Goal: Task Accomplishment & Management: Manage account settings

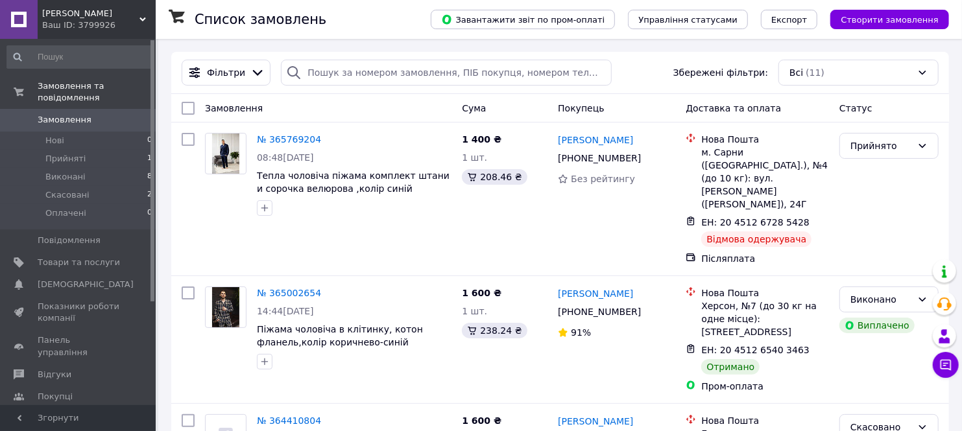
click at [61, 257] on span "Товари та послуги" at bounding box center [79, 263] width 82 height 12
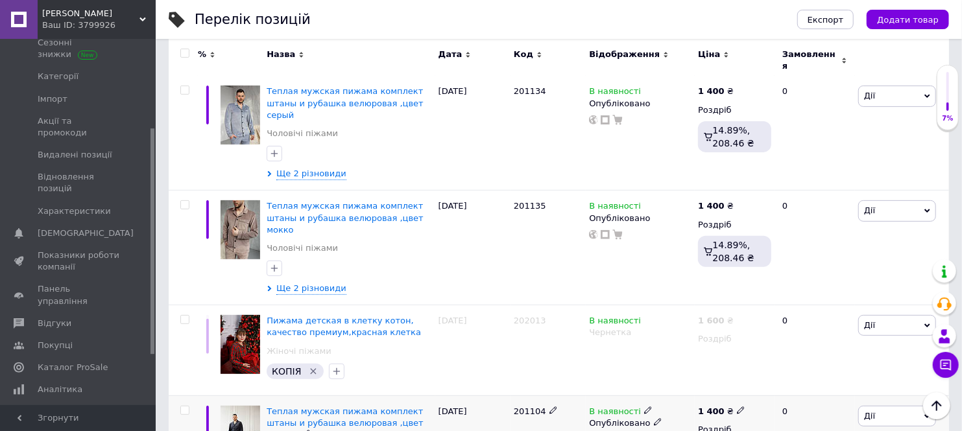
scroll to position [288, 0]
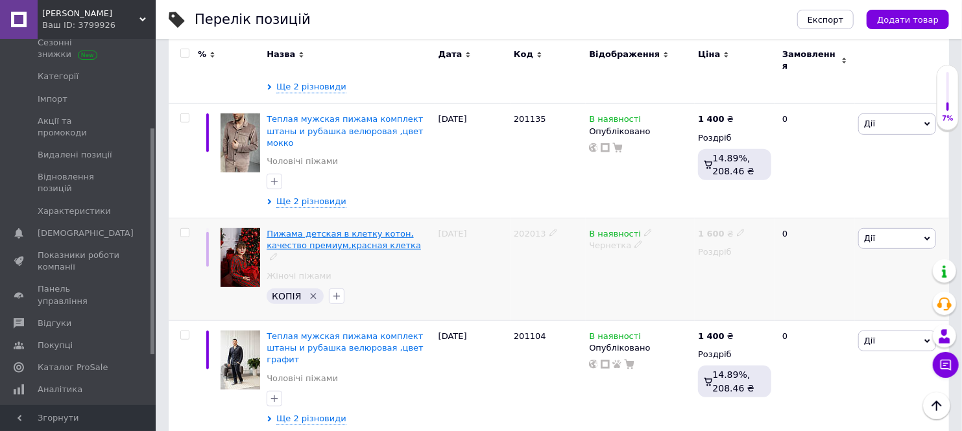
click at [334, 229] on span "Пижама детская в клетку котон, качество премиум,красная клетка" at bounding box center [344, 239] width 154 height 21
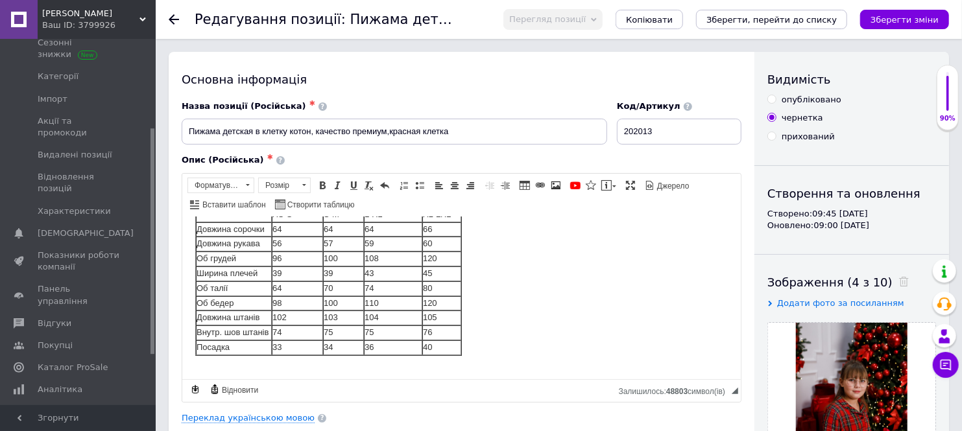
scroll to position [73, 0]
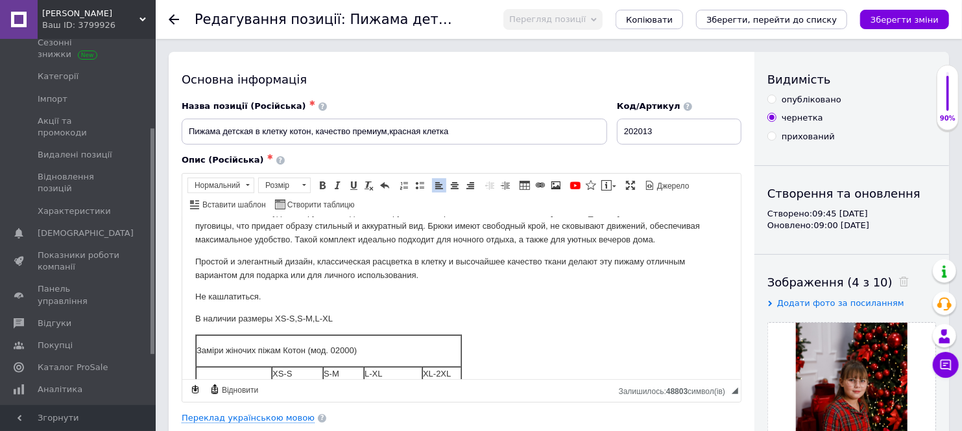
drag, startPoint x: 274, startPoint y: 317, endPoint x: 335, endPoint y: 317, distance: 61.0
click at [335, 317] on p "В наличии размеры XS-S,S-M,L-XL" at bounding box center [461, 319] width 533 height 14
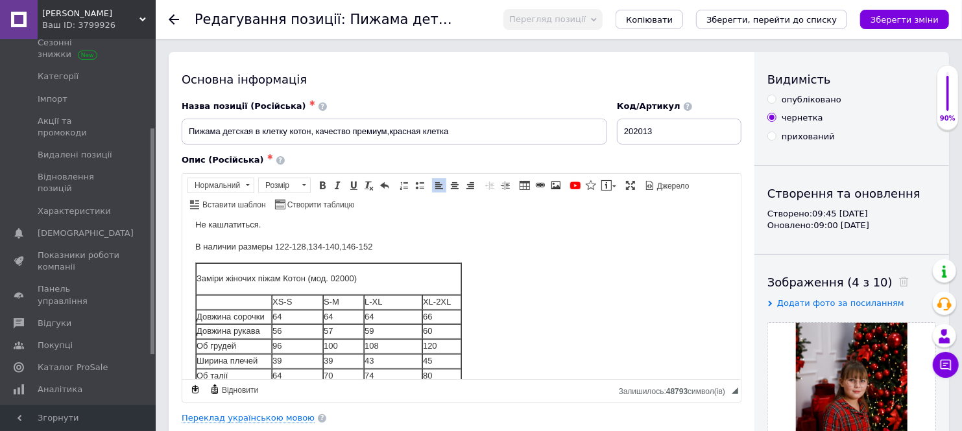
click at [283, 317] on td "64" at bounding box center [296, 316] width 51 height 15
drag, startPoint x: 302, startPoint y: 304, endPoint x: 270, endPoint y: 299, distance: 32.1
click at [271, 299] on td "XS-S" at bounding box center [296, 301] width 51 height 15
drag, startPoint x: 342, startPoint y: 300, endPoint x: 341, endPoint y: 347, distance: 47.4
click at [320, 302] on tr "110-116 S-M L-XL XL-2XL" at bounding box center [327, 301] width 265 height 15
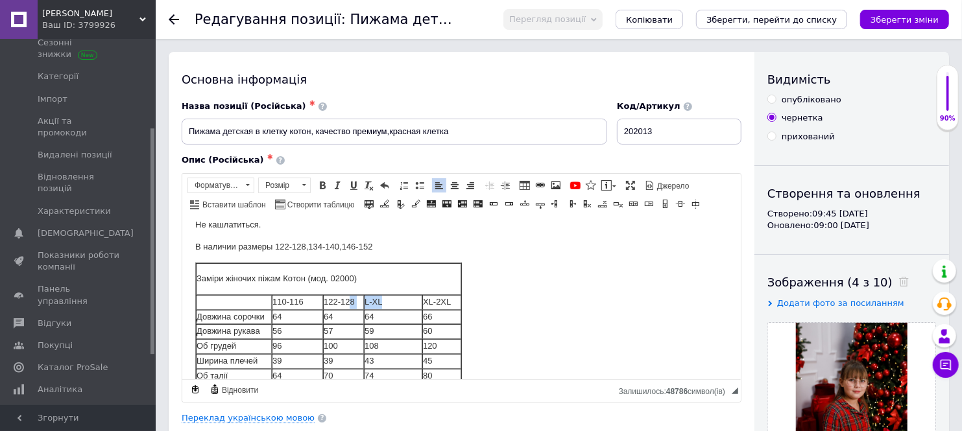
drag, startPoint x: 400, startPoint y: 298, endPoint x: 348, endPoint y: 298, distance: 51.2
click at [348, 298] on tr "110-116 122-128 L-XL XL-2XL" at bounding box center [327, 301] width 265 height 15
drag, startPoint x: 381, startPoint y: 302, endPoint x: 670, endPoint y: 373, distance: 297.8
click at [381, 302] on td "Редактор, 1387C6D4-5BA5-47A7-A99F-2AC88E0ABB54" at bounding box center [392, 301] width 58 height 15
drag, startPoint x: 451, startPoint y: 302, endPoint x: 422, endPoint y: 298, distance: 30.0
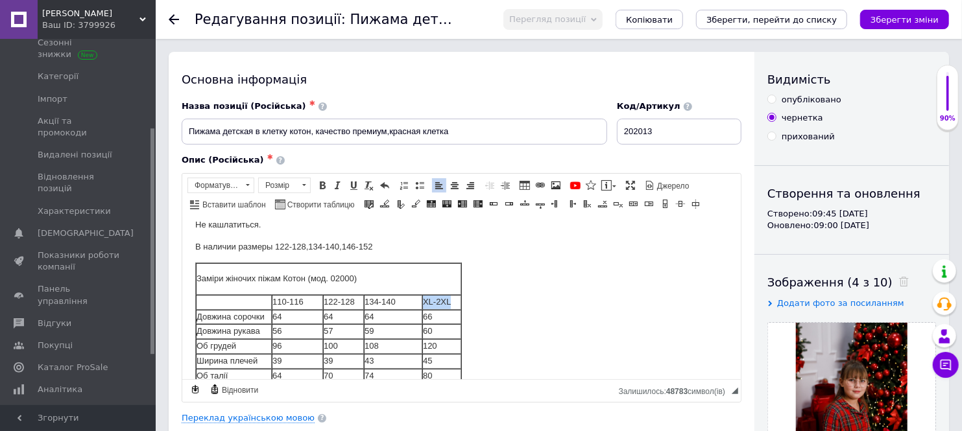
click at [422, 298] on html "Эта детская пижама — идеальный выбор для комфортного сна в холодное время года.…" at bounding box center [461, 297] width 558 height 450
drag, startPoint x: 225, startPoint y: 277, endPoint x: 397, endPoint y: 284, distance: 172.0
click at [394, 281] on p "Заміри жіночих піжам Котон (мод. 02000)" at bounding box center [328, 279] width 264 height 14
click at [287, 315] on td "64" at bounding box center [296, 316] width 51 height 15
click at [346, 313] on td "64" at bounding box center [342, 316] width 41 height 15
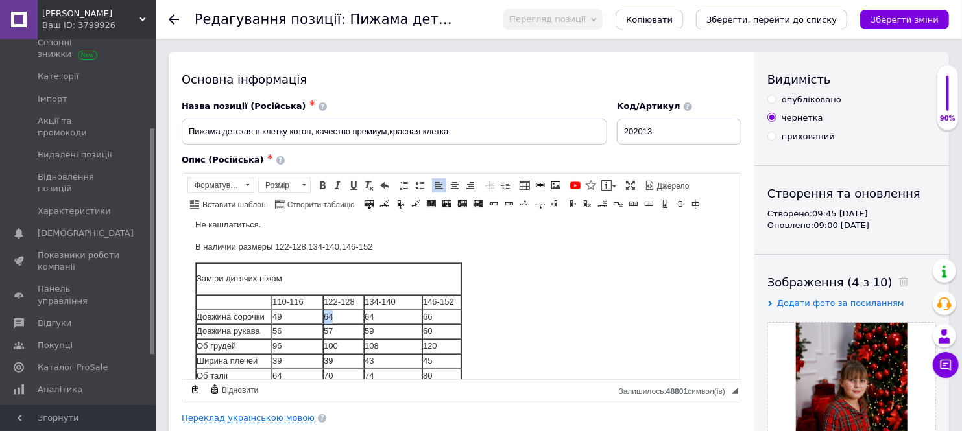
drag, startPoint x: 341, startPoint y: 317, endPoint x: 318, endPoint y: 317, distance: 23.4
click at [318, 317] on tr "Довжина сорочки 49 64 64 66" at bounding box center [327, 316] width 265 height 15
drag, startPoint x: 385, startPoint y: 318, endPoint x: 363, endPoint y: 319, distance: 22.1
click at [363, 319] on html "Эта детская пижама — идеальный выбор для комфортного сна в холодное время года.…" at bounding box center [461, 297] width 558 height 450
click at [438, 318] on td "66" at bounding box center [441, 316] width 39 height 15
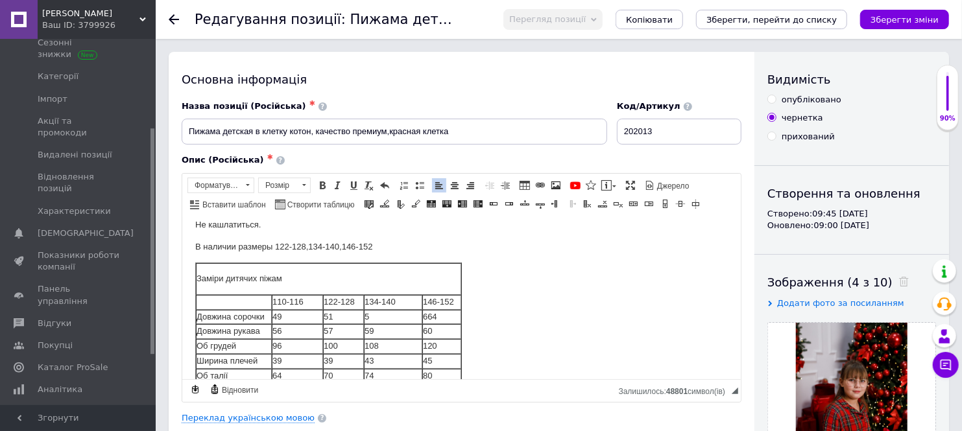
click at [389, 317] on td "5" at bounding box center [392, 316] width 58 height 15
click at [449, 315] on td "664" at bounding box center [441, 316] width 39 height 15
click at [292, 330] on td "56" at bounding box center [296, 331] width 51 height 15
click at [345, 329] on td "57" at bounding box center [342, 331] width 41 height 15
drag, startPoint x: 379, startPoint y: 335, endPoint x: 365, endPoint y: 335, distance: 13.6
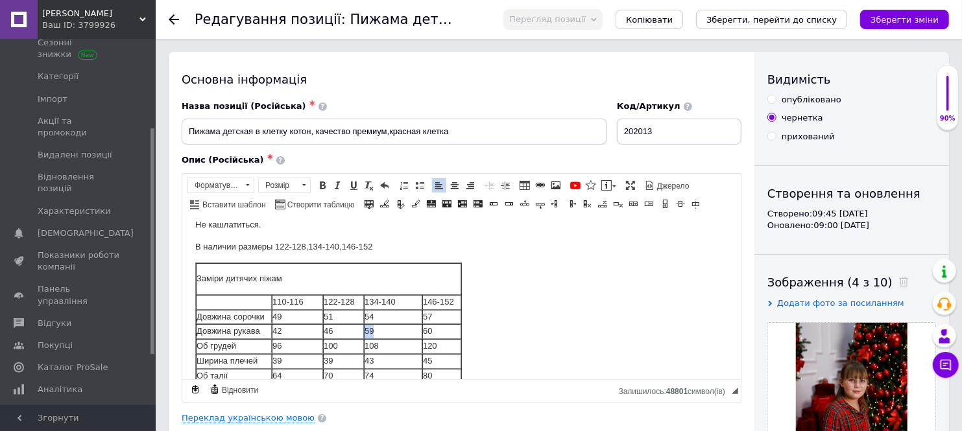
click at [365, 335] on td "59" at bounding box center [392, 331] width 58 height 15
drag, startPoint x: 432, startPoint y: 334, endPoint x: 419, endPoint y: 335, distance: 13.0
click at [419, 335] on tr "Довжина рукава 42 46 48 60" at bounding box center [327, 331] width 265 height 15
drag, startPoint x: 288, startPoint y: 346, endPoint x: 258, endPoint y: 352, distance: 30.4
click at [258, 352] on tr "Об грудей 96 100 108 120" at bounding box center [327, 346] width 265 height 15
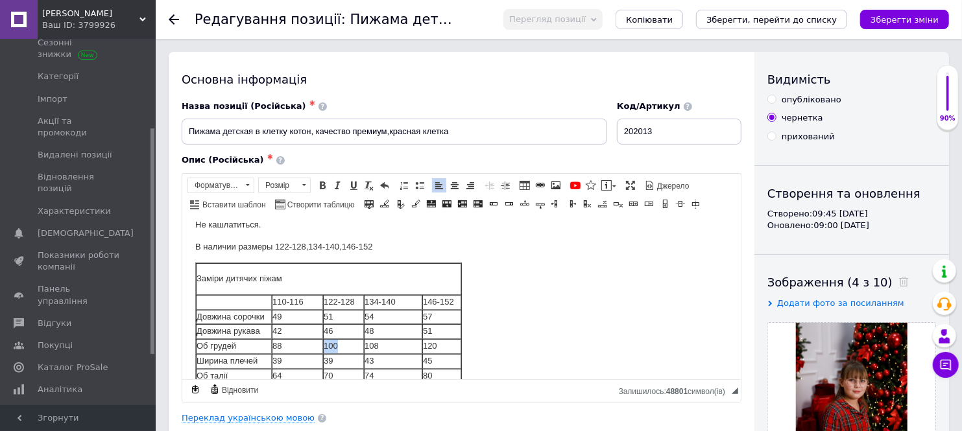
drag, startPoint x: 352, startPoint y: 352, endPoint x: 315, endPoint y: 350, distance: 36.4
click at [315, 350] on tr "Об грудей 88 100 108 120" at bounding box center [327, 346] width 265 height 15
drag, startPoint x: 386, startPoint y: 346, endPoint x: 361, endPoint y: 345, distance: 25.3
click at [362, 345] on tr "Об грудей 88 90 108 120" at bounding box center [327, 346] width 265 height 15
drag, startPoint x: 438, startPoint y: 346, endPoint x: 403, endPoint y: 346, distance: 35.7
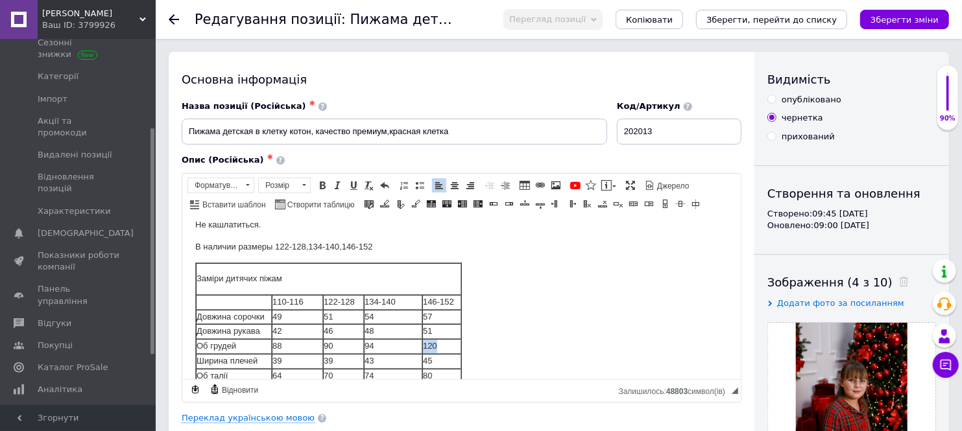
click at [403, 346] on tr "Об грудей 88 90 94 120" at bounding box center [327, 346] width 265 height 15
drag, startPoint x: 294, startPoint y: 362, endPoint x: 274, endPoint y: 365, distance: 21.0
click at [267, 364] on tr "Ширина плечей 39 39 43 45" at bounding box center [327, 361] width 265 height 15
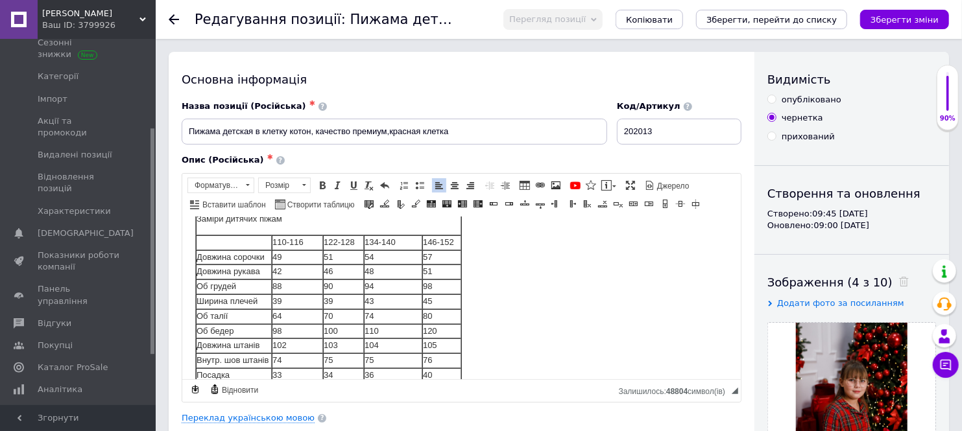
scroll to position [217, 0]
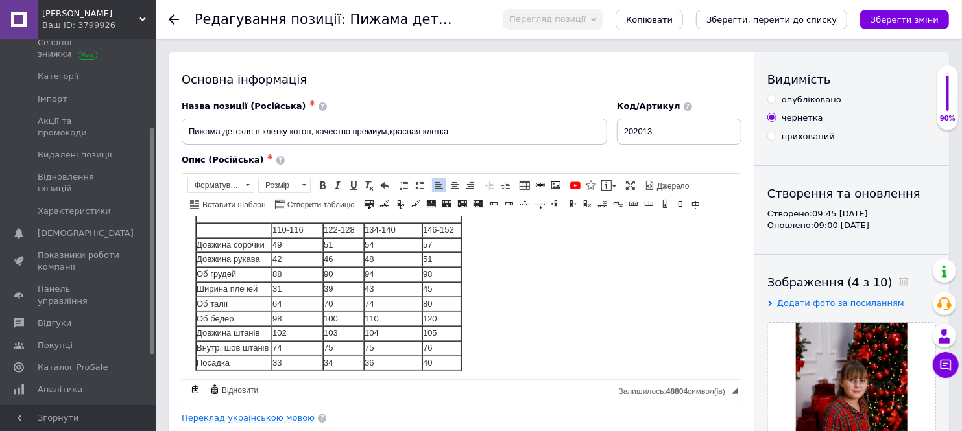
click at [338, 289] on td "39" at bounding box center [342, 289] width 41 height 15
drag, startPoint x: 387, startPoint y: 287, endPoint x: 354, endPoint y: 287, distance: 33.7
click at [355, 287] on tr "Ширина плечей 31 31 43 45" at bounding box center [327, 289] width 265 height 15
click at [446, 286] on td "45" at bounding box center [441, 289] width 39 height 15
drag, startPoint x: 289, startPoint y: 302, endPoint x: 267, endPoint y: 303, distance: 21.4
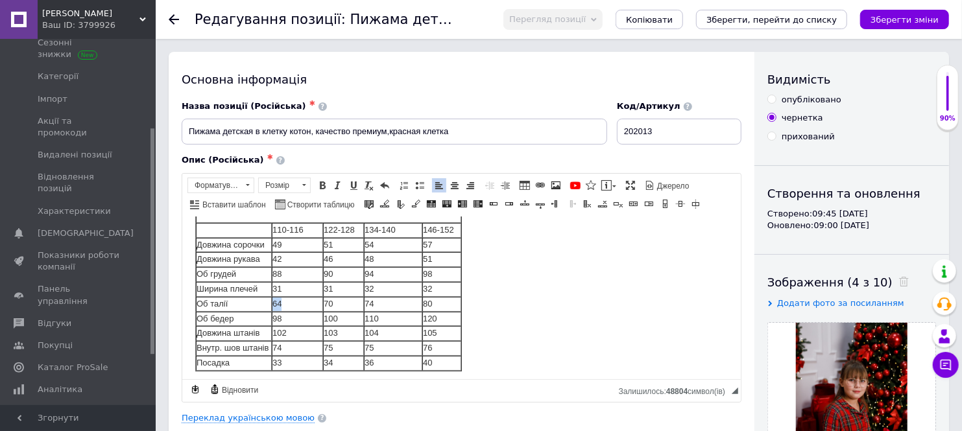
click at [267, 303] on tr "Об талії 64 70 74 80" at bounding box center [327, 303] width 265 height 15
drag, startPoint x: 344, startPoint y: 303, endPoint x: 318, endPoint y: 302, distance: 26.6
click at [318, 302] on tr "Об талії 48 70 74 80" at bounding box center [327, 303] width 265 height 15
drag, startPoint x: 400, startPoint y: 303, endPoint x: 348, endPoint y: 303, distance: 51.9
click at [350, 303] on tr "Об талії 48 50 74 80" at bounding box center [327, 303] width 265 height 15
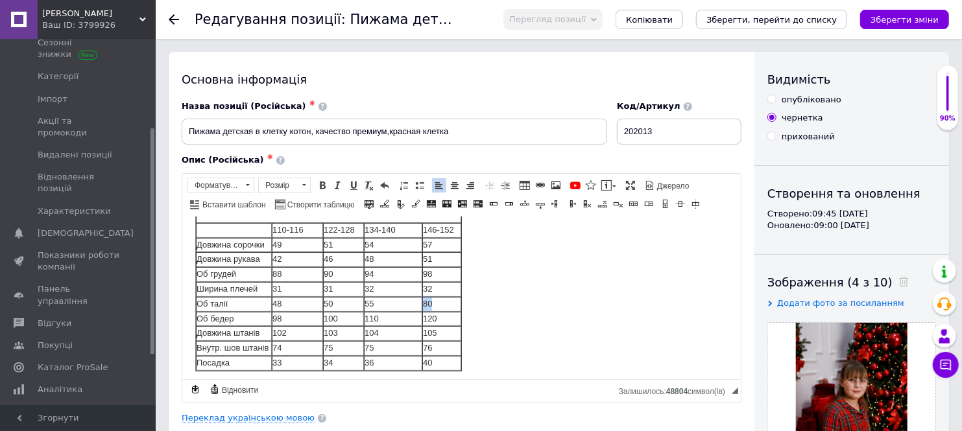
drag, startPoint x: 433, startPoint y: 300, endPoint x: 412, endPoint y: 302, distance: 20.8
click at [412, 300] on tr "Об талії 48 50 55 80" at bounding box center [327, 303] width 265 height 15
drag, startPoint x: 296, startPoint y: 330, endPoint x: 264, endPoint y: 333, distance: 32.6
click at [264, 333] on tr "Довжина штанів 102 103 104 105" at bounding box center [327, 333] width 265 height 15
drag, startPoint x: 293, startPoint y: 316, endPoint x: 269, endPoint y: 321, distance: 24.6
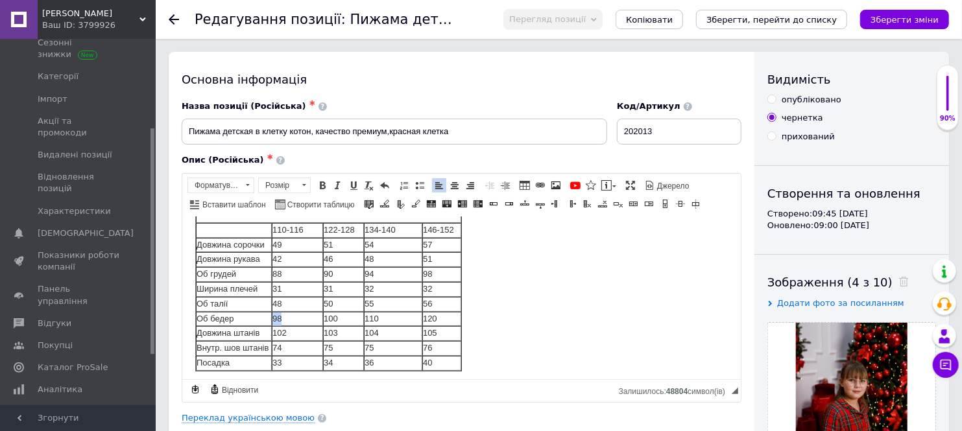
click at [269, 321] on tr "Об бедер 98 100 110 120" at bounding box center [327, 318] width 265 height 15
drag, startPoint x: 321, startPoint y: 313, endPoint x: 304, endPoint y: 315, distance: 17.6
click at [304, 313] on tr "Об бедер 70 100 110 120" at bounding box center [327, 318] width 265 height 15
drag, startPoint x: 392, startPoint y: 318, endPoint x: 347, endPoint y: 318, distance: 44.8
click at [347, 318] on tr "Об бедер 70 74 110 120" at bounding box center [327, 318] width 265 height 15
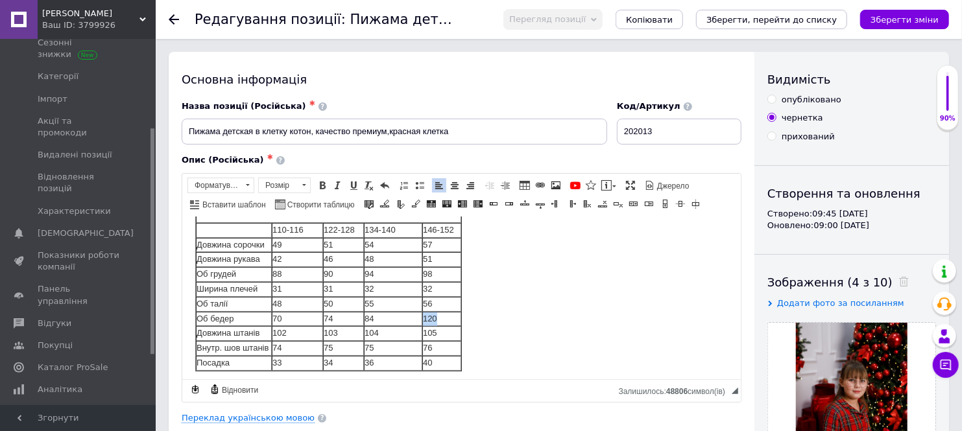
drag, startPoint x: 441, startPoint y: 317, endPoint x: 416, endPoint y: 313, distance: 25.5
click at [416, 313] on tr "Об бедер 70 74 84 120" at bounding box center [327, 318] width 265 height 15
drag, startPoint x: 293, startPoint y: 337, endPoint x: 269, endPoint y: 335, distance: 24.1
click at [269, 335] on tr "Довжина штанів 102 103 104 105" at bounding box center [327, 333] width 265 height 15
drag, startPoint x: 342, startPoint y: 334, endPoint x: 319, endPoint y: 333, distance: 23.4
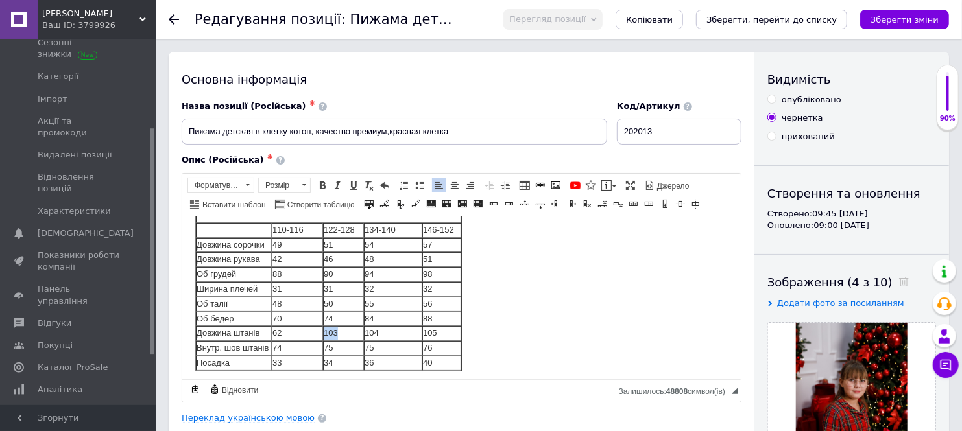
click at [320, 333] on tr "Довжина штанів 62 103 104 105" at bounding box center [327, 333] width 265 height 15
drag, startPoint x: 390, startPoint y: 331, endPoint x: 362, endPoint y: 330, distance: 28.6
click at [362, 330] on tr "Довжина штанів 62 69 104 105" at bounding box center [327, 333] width 265 height 15
drag, startPoint x: 435, startPoint y: 337, endPoint x: 418, endPoint y: 339, distance: 16.3
click at [418, 339] on tr "Довжина штанів 62 69 72 105" at bounding box center [327, 333] width 265 height 15
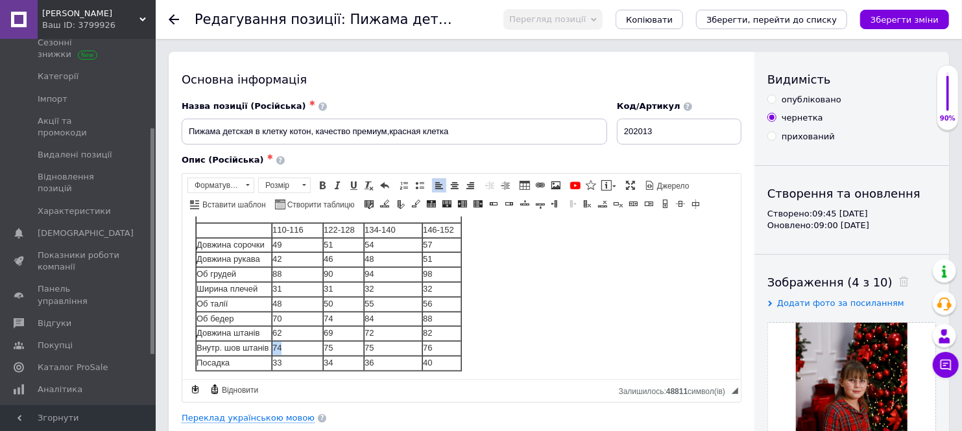
drag, startPoint x: 291, startPoint y: 349, endPoint x: 271, endPoint y: 349, distance: 19.5
click at [271, 349] on html "Эта детская пижама — идеальный выбор для комфортного сна в холодное время года.…" at bounding box center [461, 225] width 558 height 450
click at [347, 348] on td "75" at bounding box center [342, 348] width 41 height 15
drag, startPoint x: 342, startPoint y: 348, endPoint x: 321, endPoint y: 348, distance: 21.4
click at [321, 348] on tr "Внутр. шов штанів 43 75 75 76" at bounding box center [327, 348] width 265 height 15
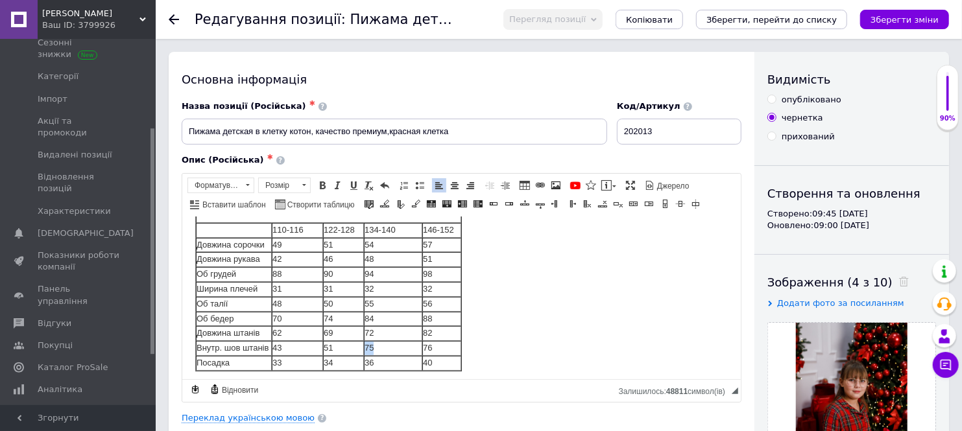
drag, startPoint x: 398, startPoint y: 347, endPoint x: 358, endPoint y: 350, distance: 39.7
click at [358, 350] on tr "Внутр. шов штанів 43 51 75 76" at bounding box center [327, 348] width 265 height 15
drag, startPoint x: 431, startPoint y: 349, endPoint x: 418, endPoint y: 347, distance: 13.1
click at [418, 347] on tr "Внутр. шов штанів 43 51 60 76" at bounding box center [327, 348] width 265 height 15
drag, startPoint x: 286, startPoint y: 363, endPoint x: 271, endPoint y: 362, distance: 15.0
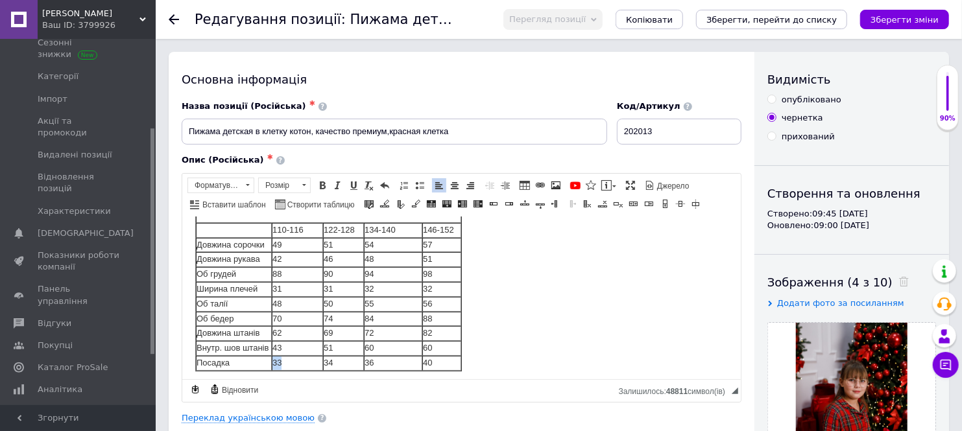
click at [271, 362] on html "Эта детская пижама — идеальный выбор для комфортного сна в холодное время года.…" at bounding box center [461, 225] width 558 height 450
click at [308, 363] on tr "Посадка 24 34 36 40" at bounding box center [327, 362] width 265 height 15
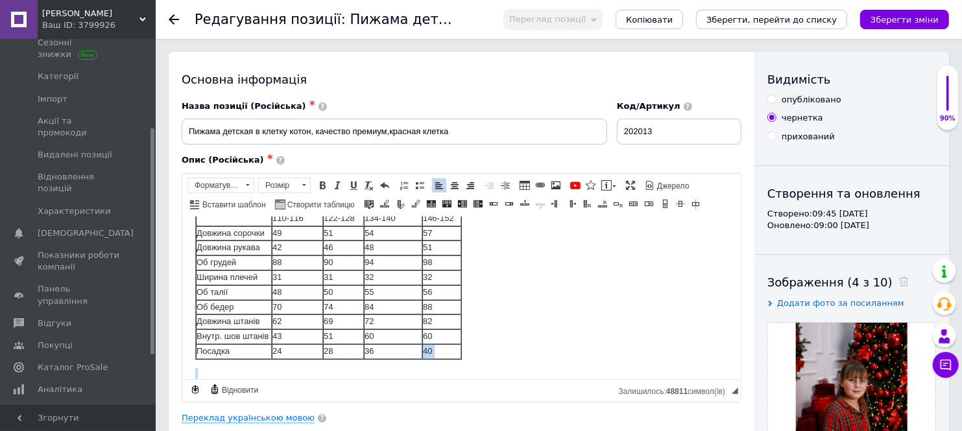
drag, startPoint x: 375, startPoint y: 363, endPoint x: 368, endPoint y: 365, distance: 7.4
click at [368, 365] on body "Эта детская пижама — идеальный выбор для комфортного сна в холодное время года.…" at bounding box center [461, 213] width 533 height 424
click at [384, 348] on td "36" at bounding box center [392, 349] width 58 height 15
click at [448, 348] on td "40" at bounding box center [441, 349] width 39 height 15
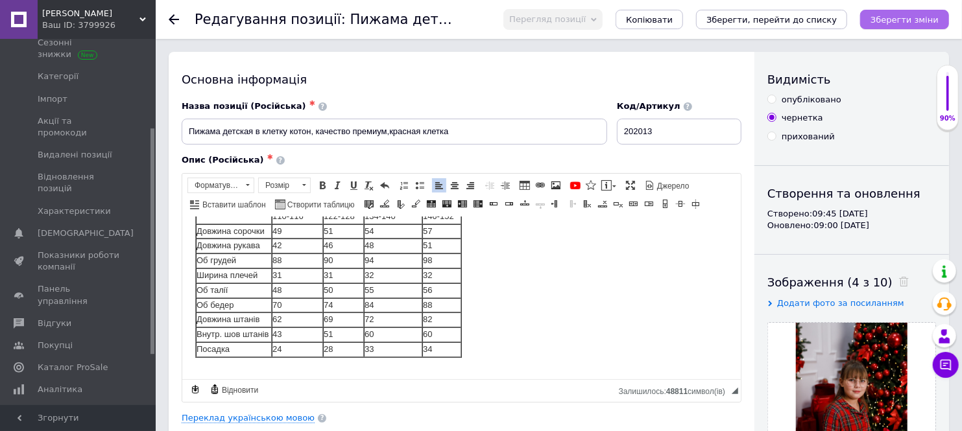
click at [913, 21] on icon "Зберегти зміни" at bounding box center [904, 20] width 68 height 10
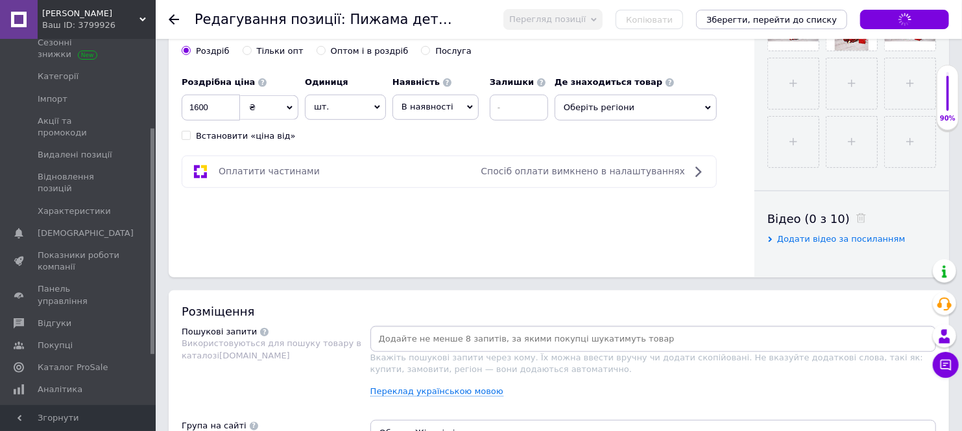
scroll to position [504, 0]
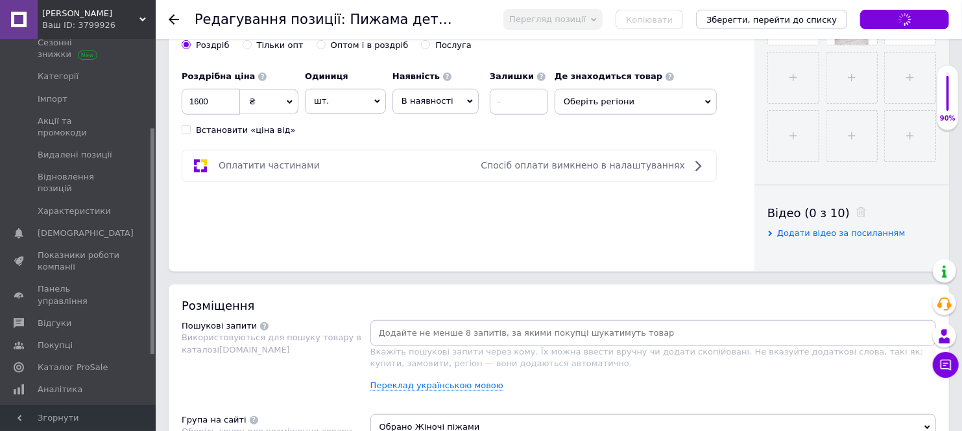
click at [571, 115] on span "Оберіть регіони" at bounding box center [636, 102] width 162 height 26
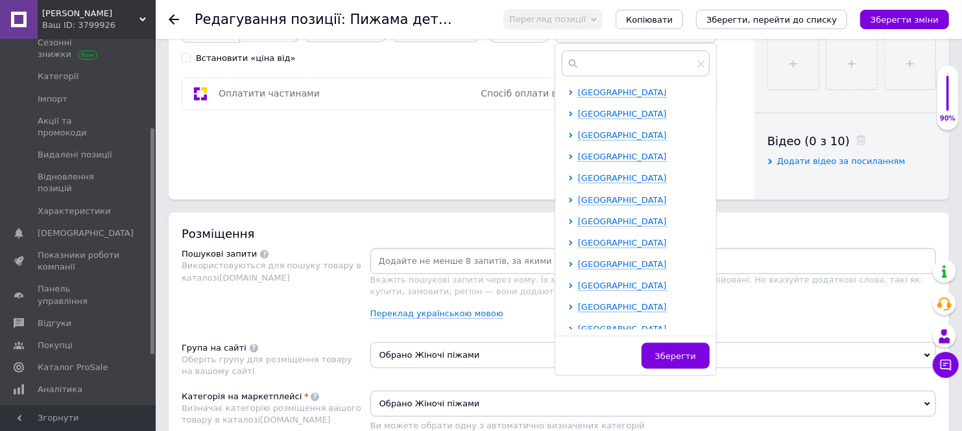
scroll to position [267, 0]
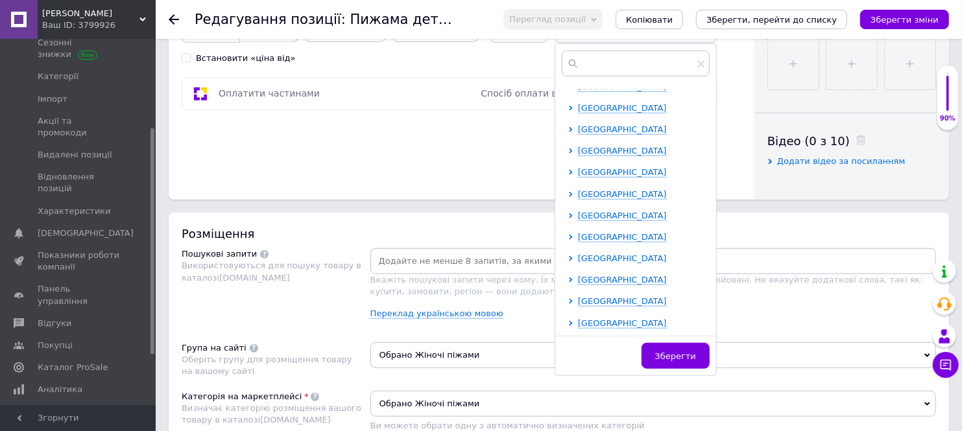
click at [598, 263] on span "[GEOGRAPHIC_DATA]" at bounding box center [622, 259] width 89 height 10
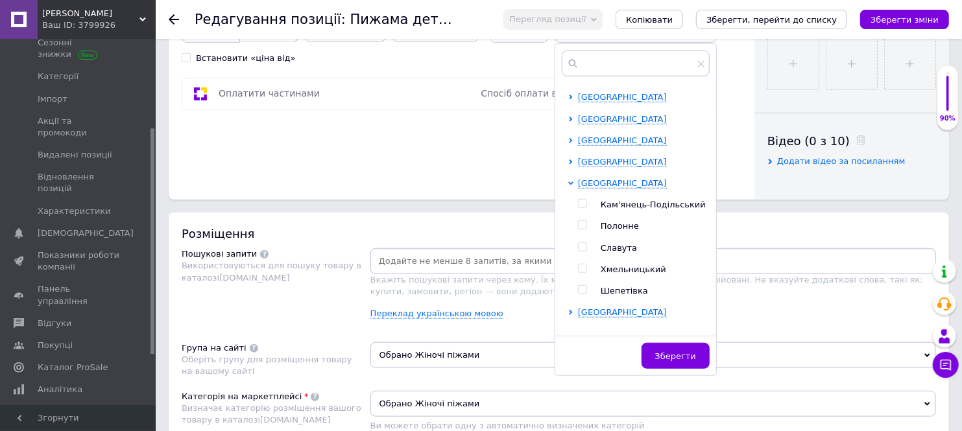
scroll to position [374, 0]
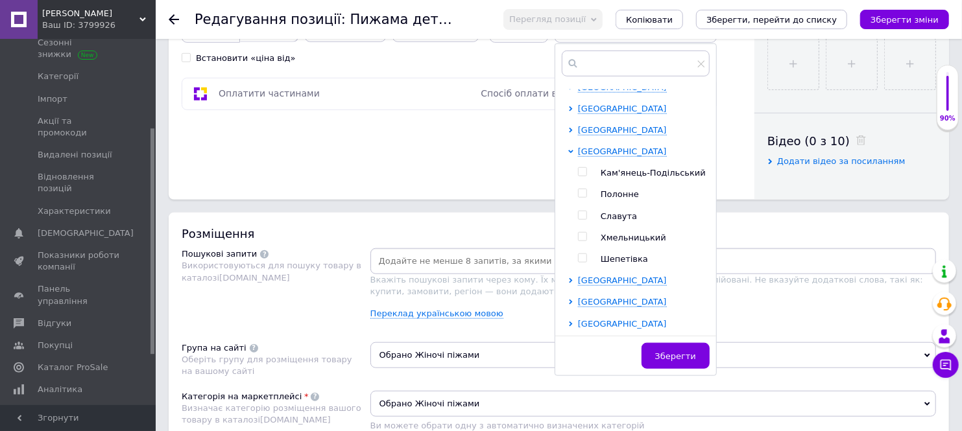
drag, startPoint x: 585, startPoint y: 258, endPoint x: 630, endPoint y: 352, distance: 104.4
click at [585, 241] on input "checkbox" at bounding box center [582, 237] width 8 height 8
checkbox input "true"
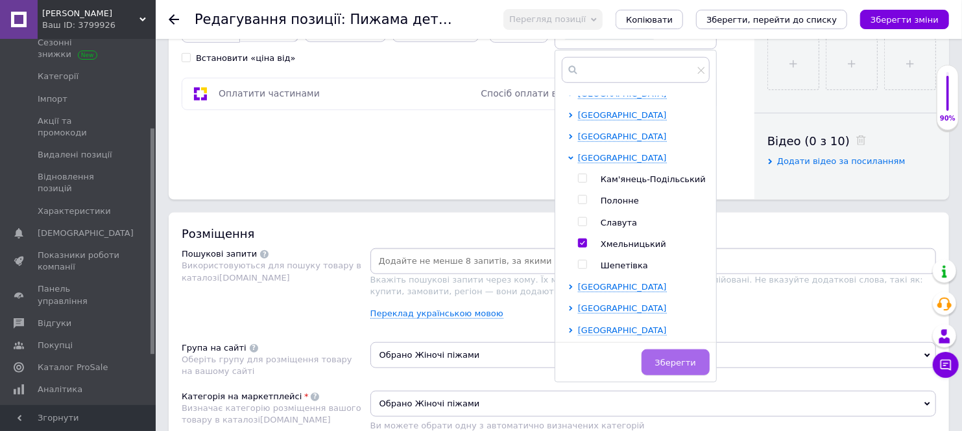
click at [671, 368] on span "Зберегти" at bounding box center [675, 363] width 41 height 10
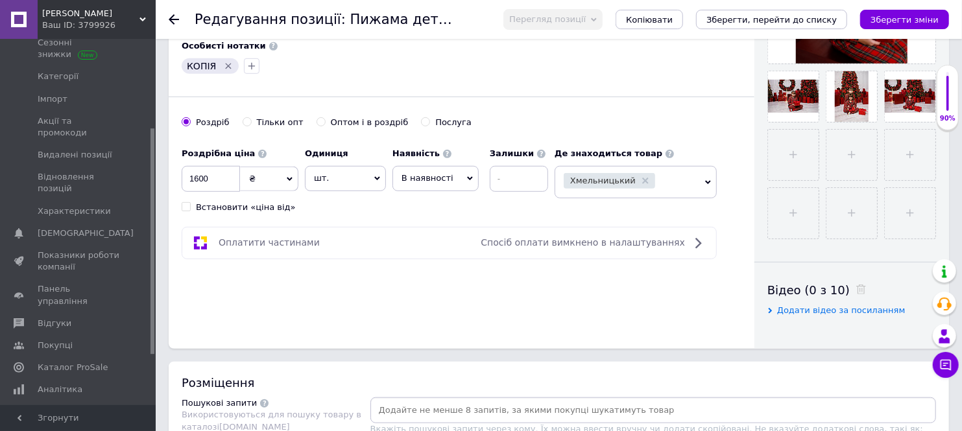
scroll to position [432, 0]
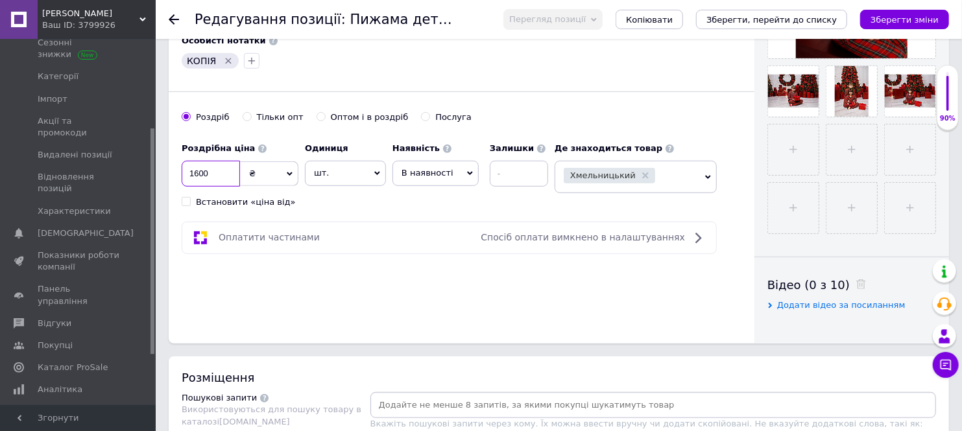
drag, startPoint x: 222, startPoint y: 193, endPoint x: 373, endPoint y: 403, distance: 258.9
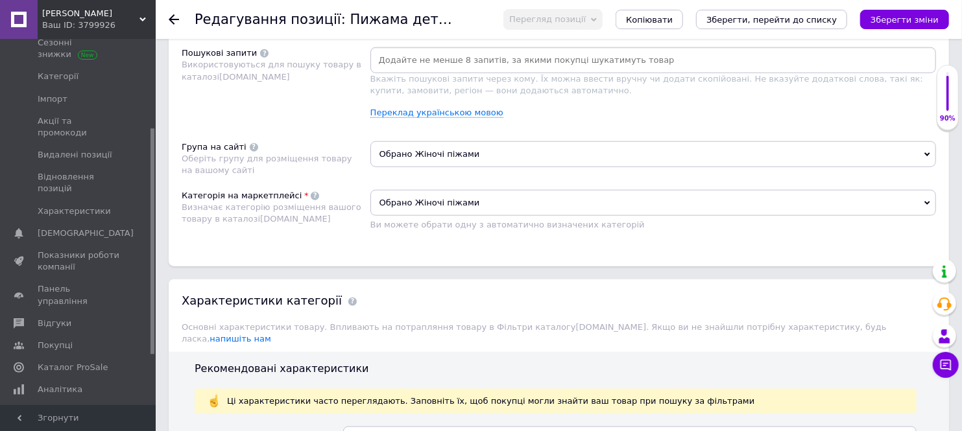
scroll to position [793, 0]
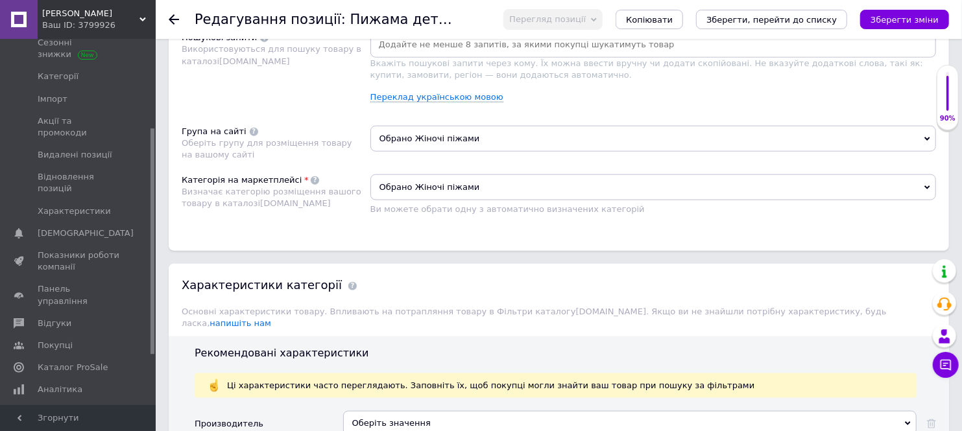
type input "1150"
click at [463, 152] on span "Обрано Жіночі піжами" at bounding box center [653, 139] width 566 height 26
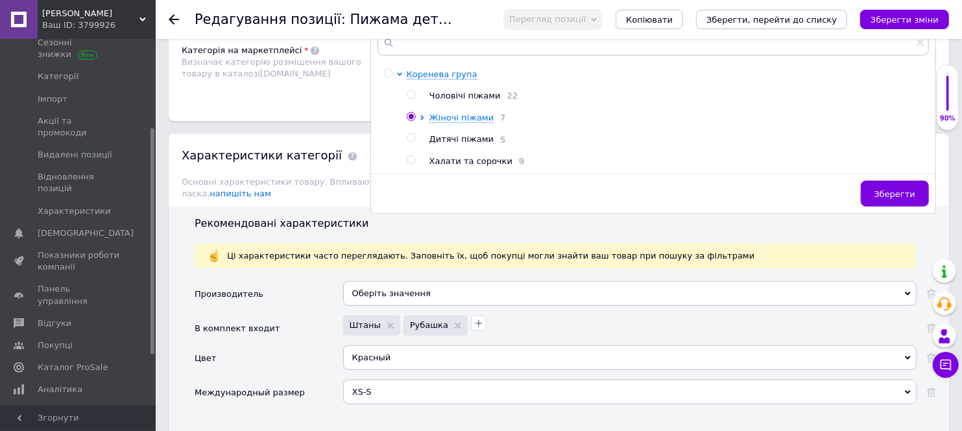
scroll to position [937, 0]
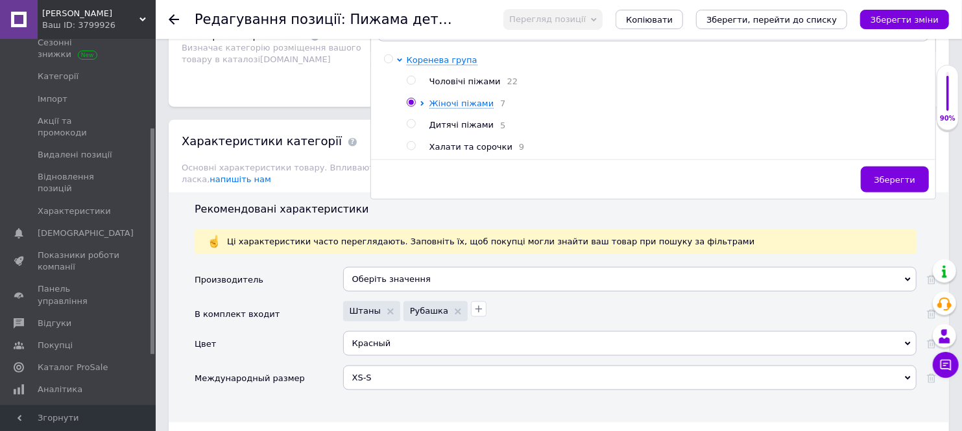
drag, startPoint x: 411, startPoint y: 243, endPoint x: 443, endPoint y: 266, distance: 40.0
click at [411, 128] on input "radio" at bounding box center [411, 124] width 8 height 8
radio input "true"
radio input "false"
click at [904, 193] on button "Зберегти" at bounding box center [895, 180] width 68 height 26
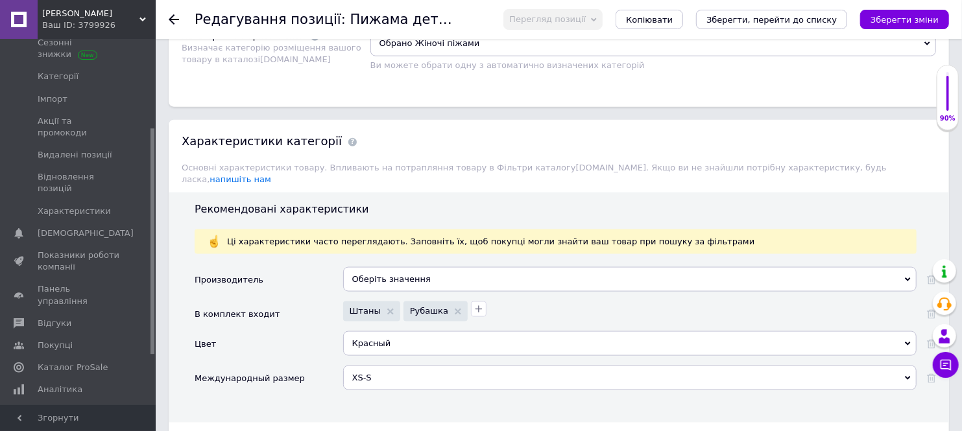
click at [411, 56] on span "Обрано Жіночі піжами" at bounding box center [653, 43] width 566 height 26
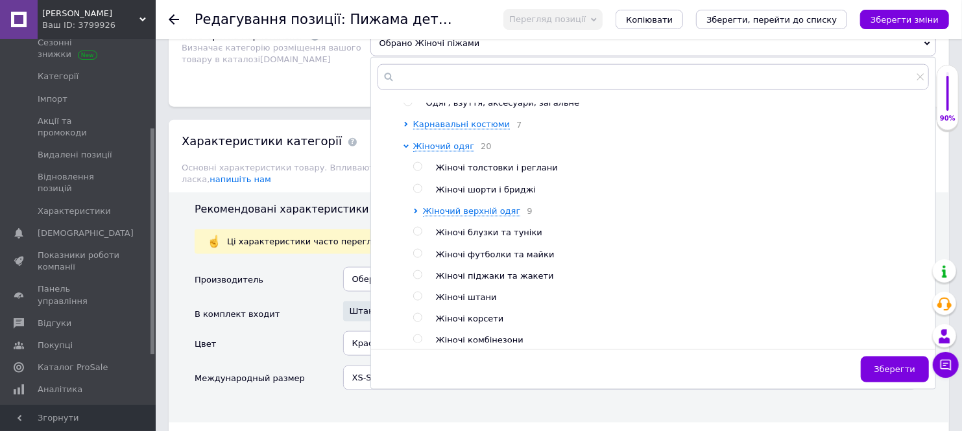
scroll to position [216, 0]
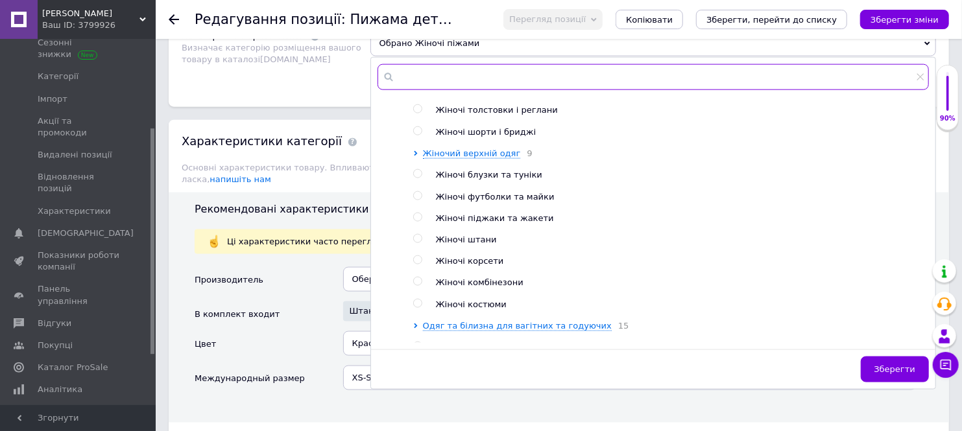
click at [424, 90] on input "text" at bounding box center [653, 77] width 551 height 26
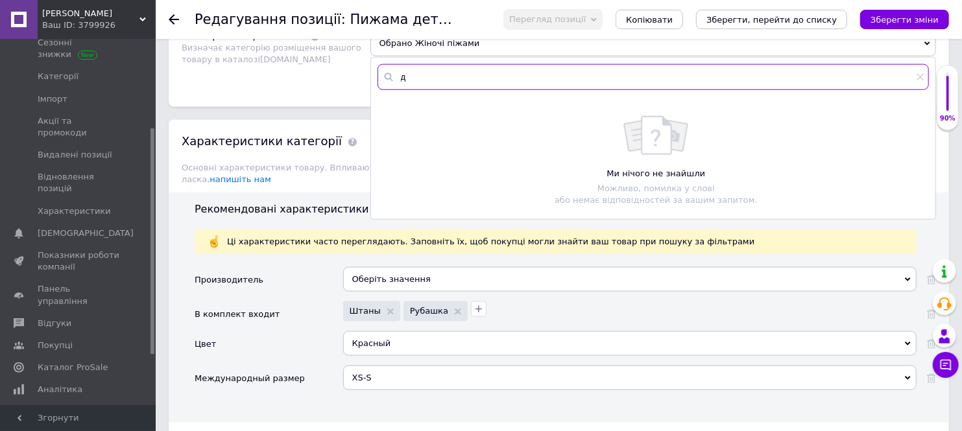
scroll to position [0, 0]
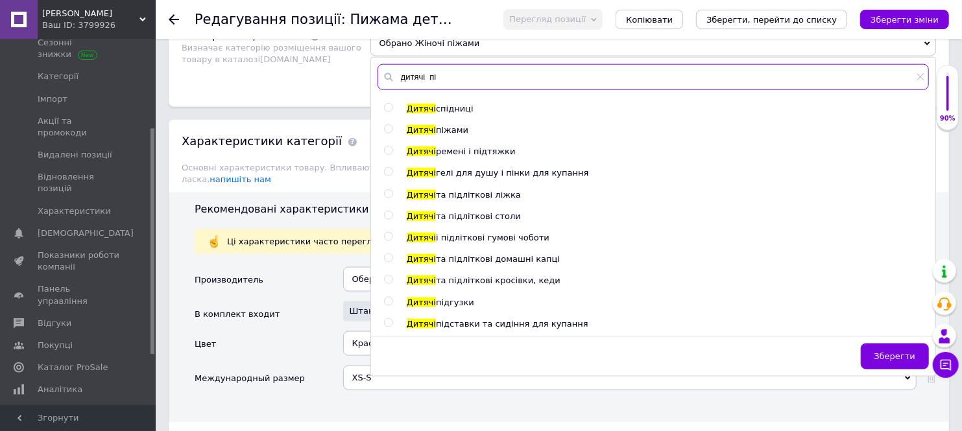
type input "дитячі пі"
click at [440, 135] on span "піжами" at bounding box center [452, 130] width 32 height 10
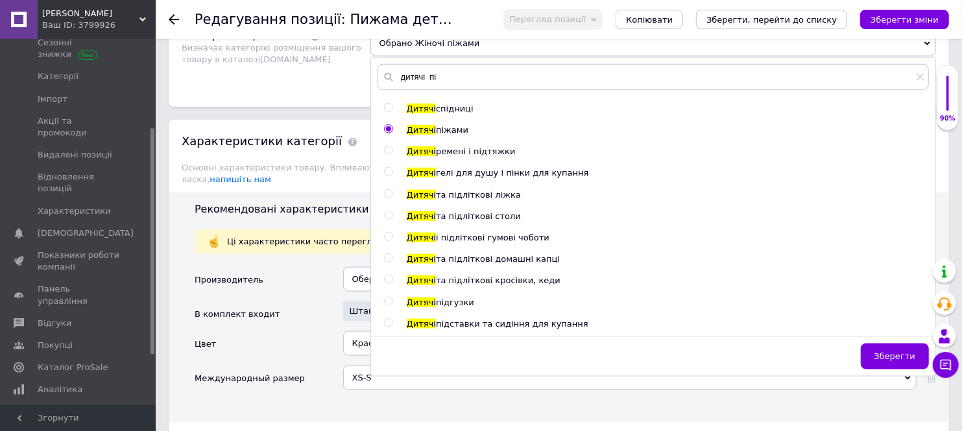
radio input "true"
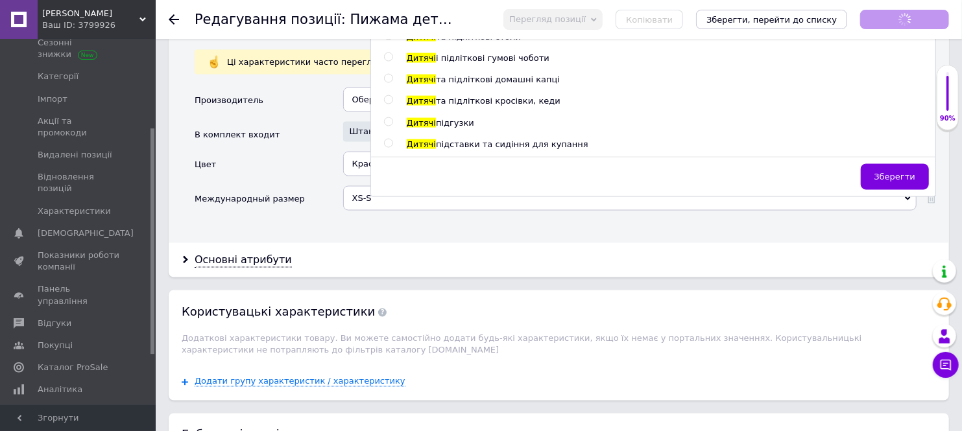
scroll to position [1225, 0]
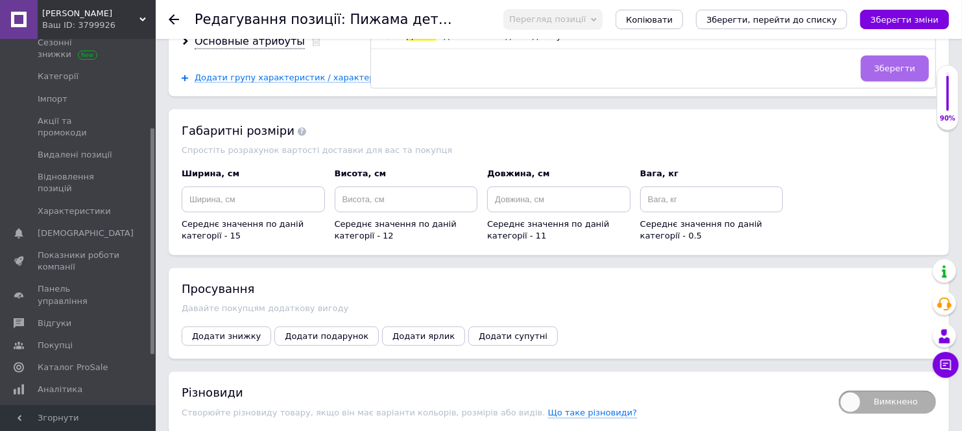
click at [883, 73] on span "Зберегти" at bounding box center [894, 69] width 41 height 10
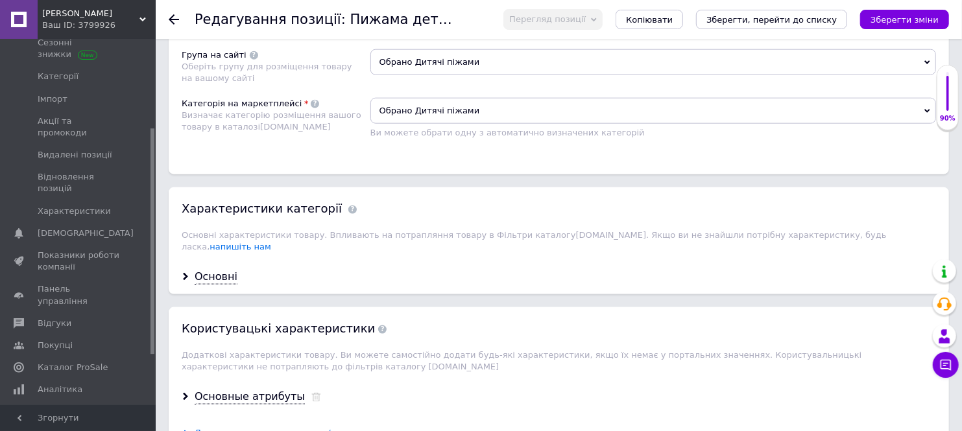
scroll to position [957, 0]
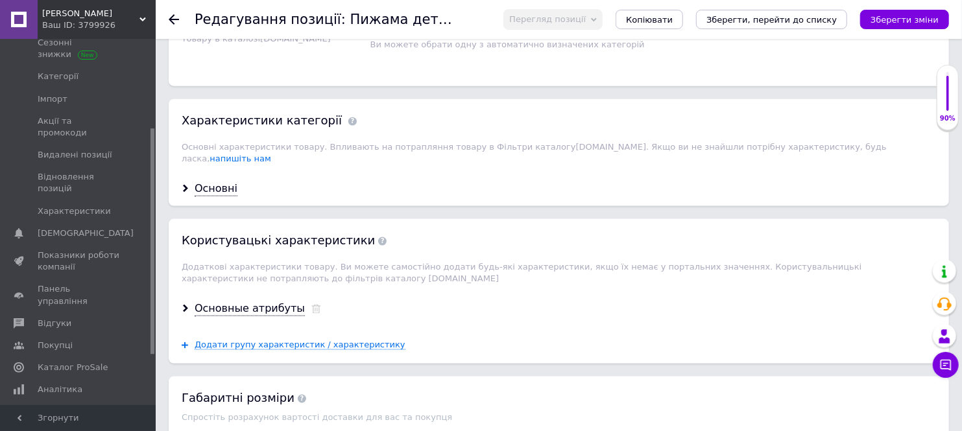
click at [199, 197] on div "Основні" at bounding box center [216, 189] width 43 height 15
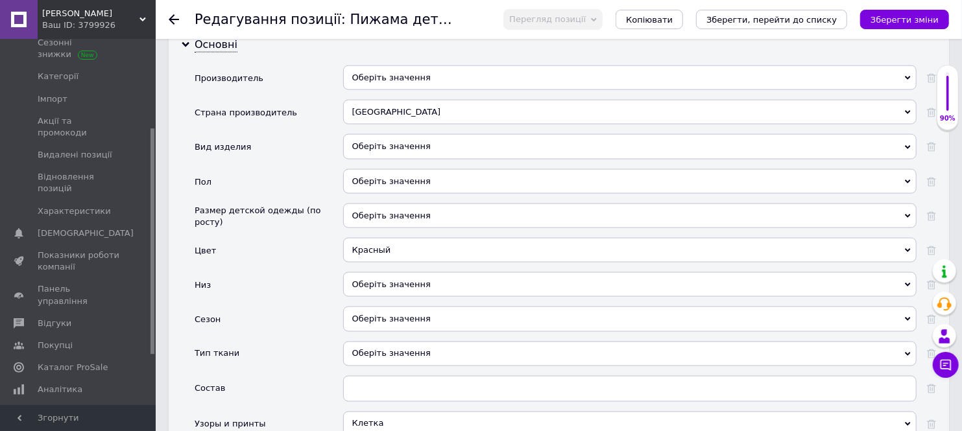
scroll to position [1174, 0]
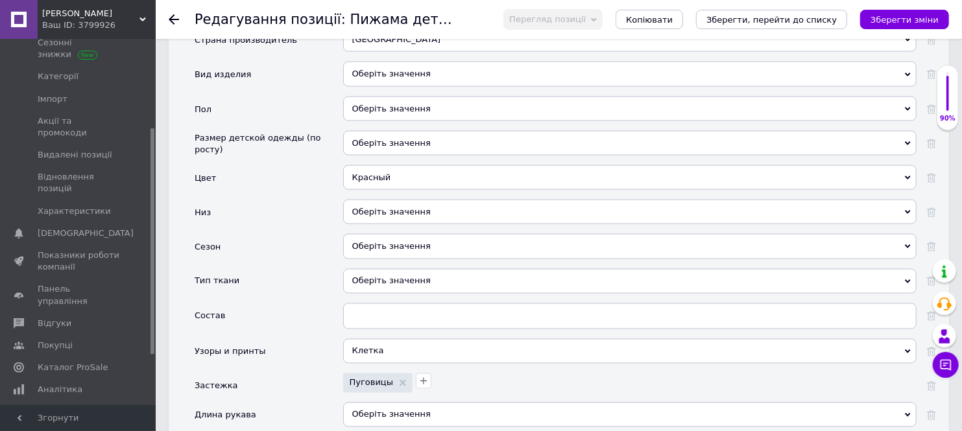
click at [390, 86] on div "Оберіть значення" at bounding box center [629, 74] width 573 height 25
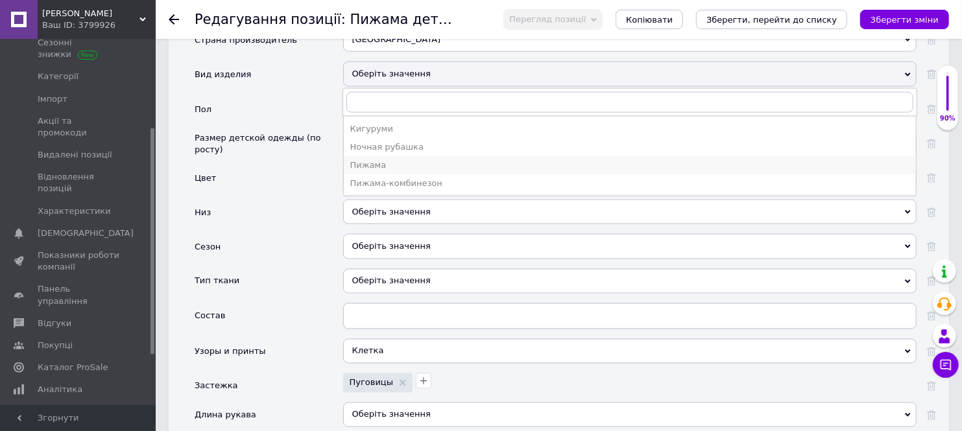
click at [362, 171] on div "Пижама" at bounding box center [629, 166] width 559 height 12
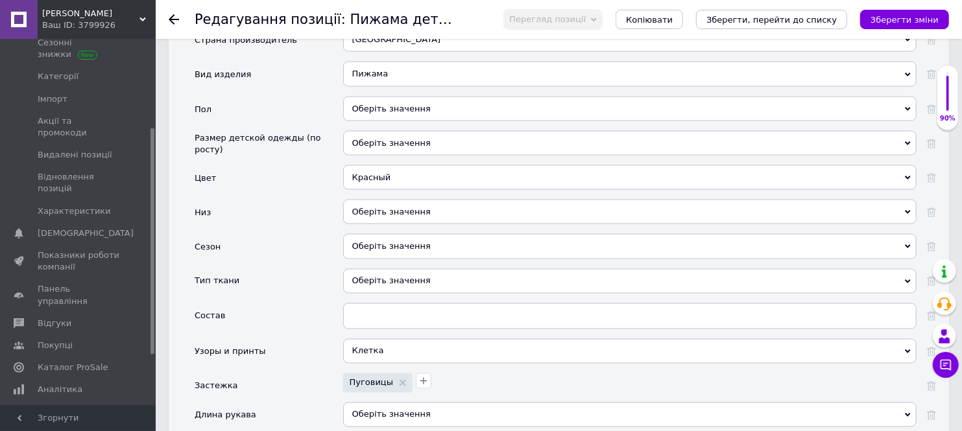
click at [374, 121] on div "Оберіть значення" at bounding box center [629, 109] width 573 height 25
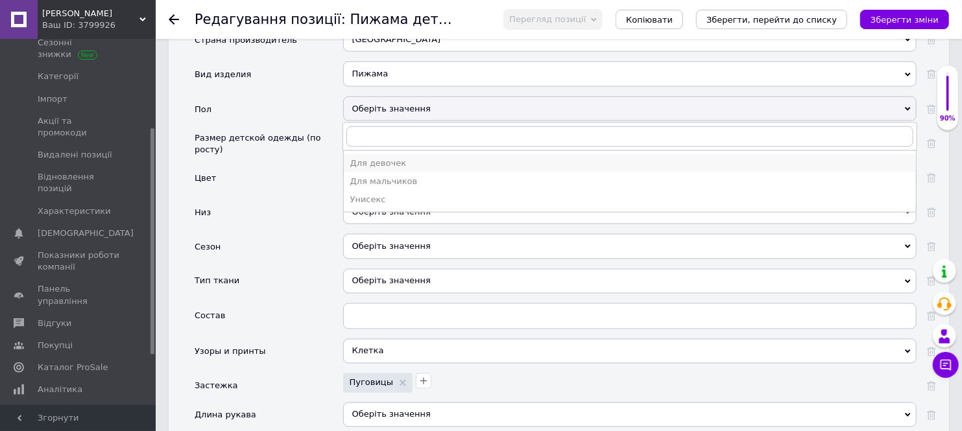
click at [379, 169] on div "Для девочек" at bounding box center [629, 164] width 559 height 12
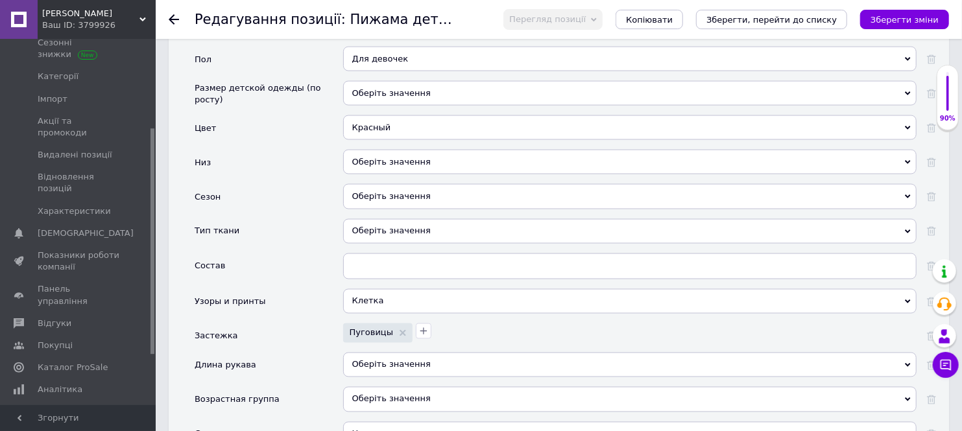
scroll to position [1246, 0]
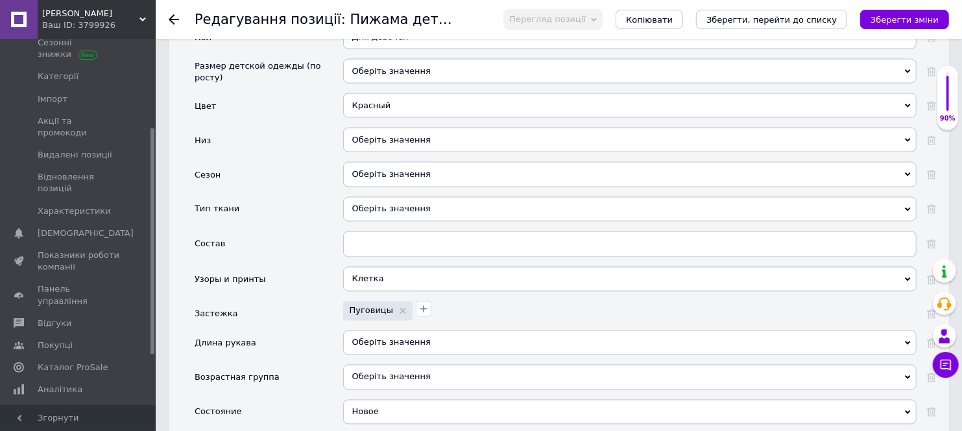
click at [394, 152] on div "Оберіть значення" at bounding box center [629, 140] width 573 height 25
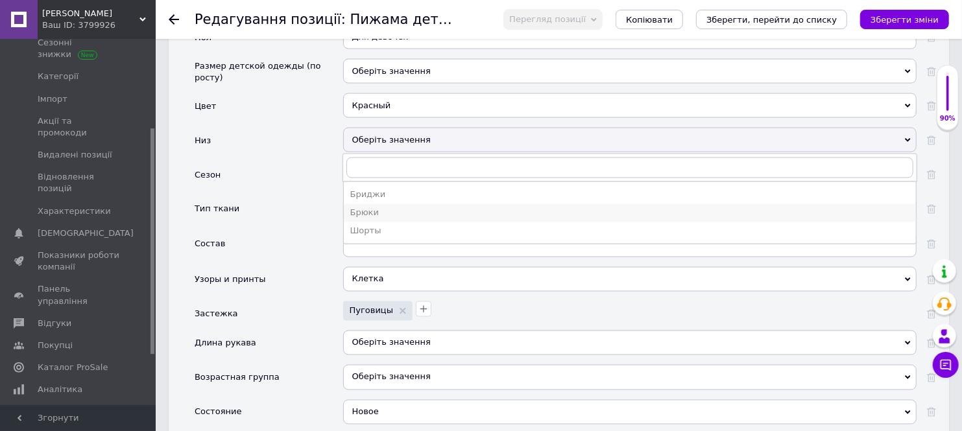
click at [368, 219] on div "Брюки" at bounding box center [629, 214] width 559 height 12
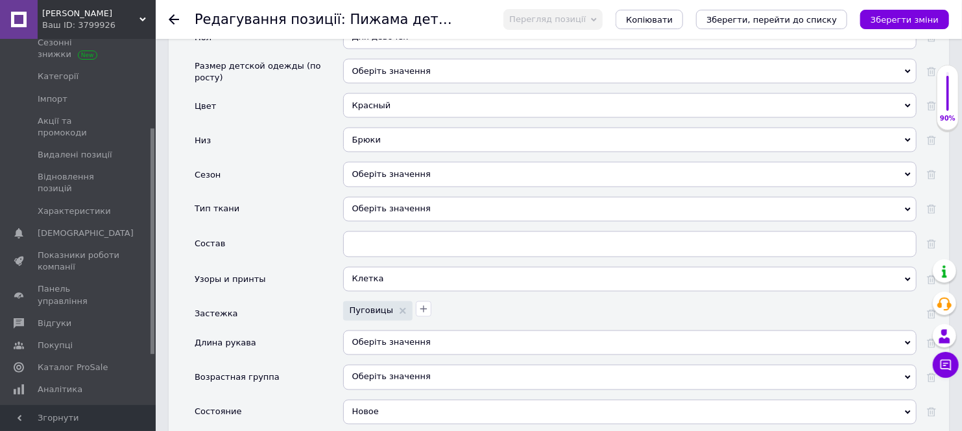
click at [402, 187] on div "Оберіть значення" at bounding box center [629, 174] width 573 height 25
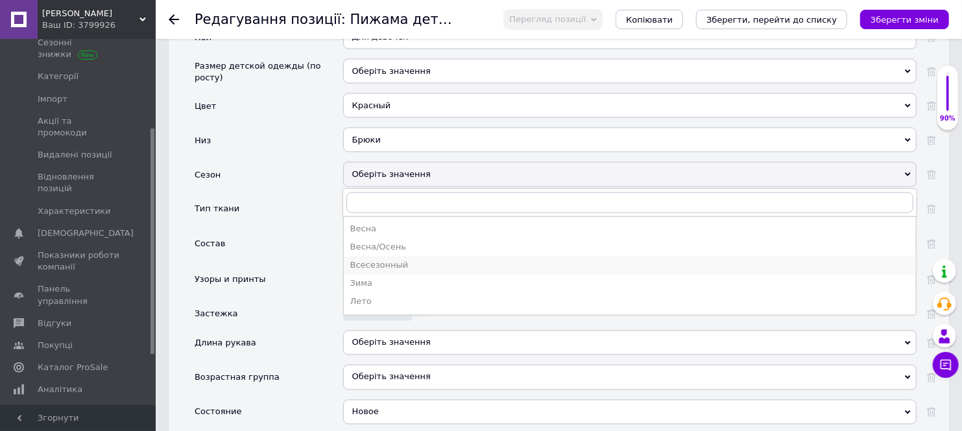
click at [380, 272] on div "Всесезонный" at bounding box center [629, 266] width 559 height 12
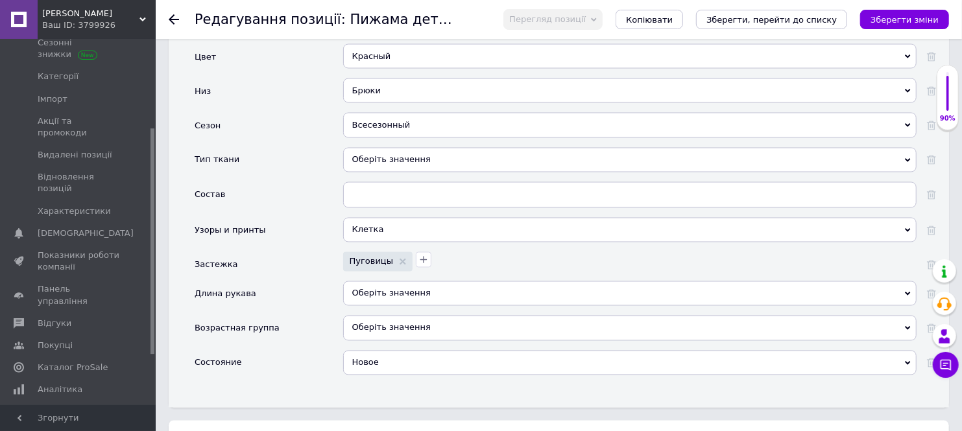
scroll to position [1318, 0]
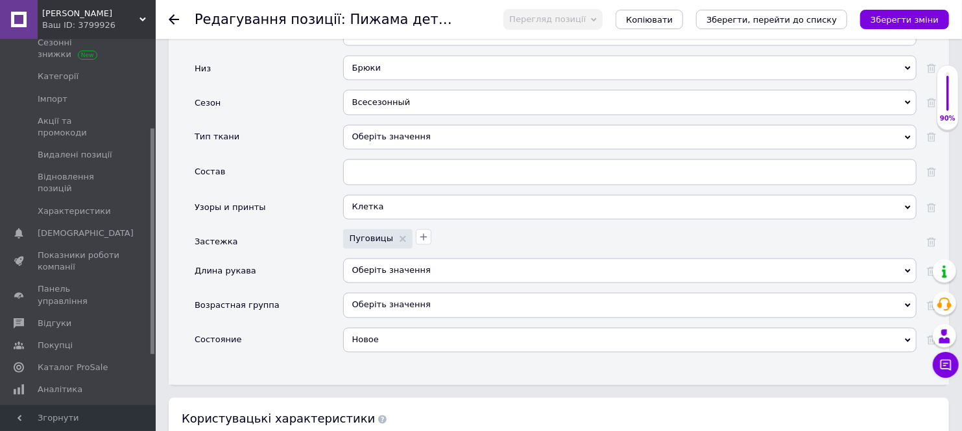
click at [381, 150] on div "Оберіть значення" at bounding box center [629, 137] width 573 height 25
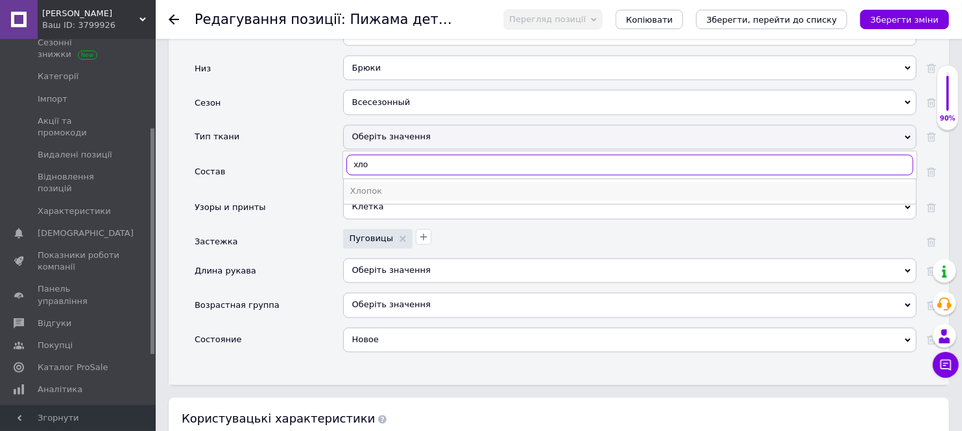
type input "хло"
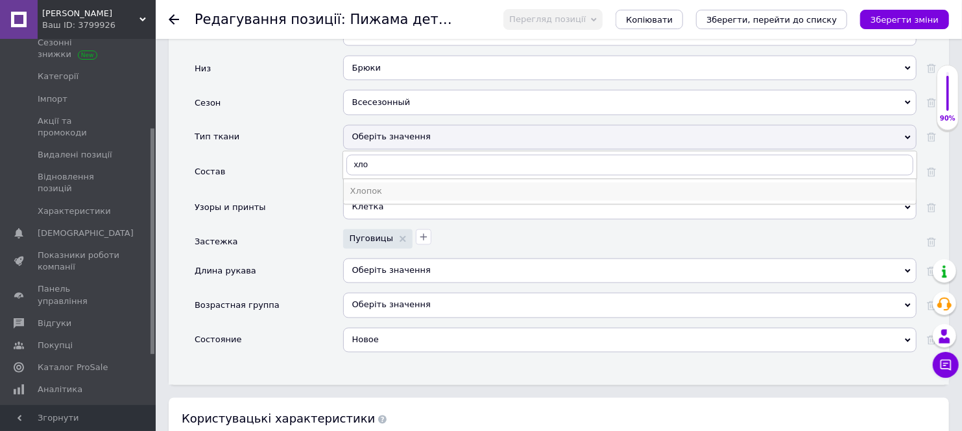
click at [381, 198] on div "Хлопок" at bounding box center [629, 192] width 559 height 12
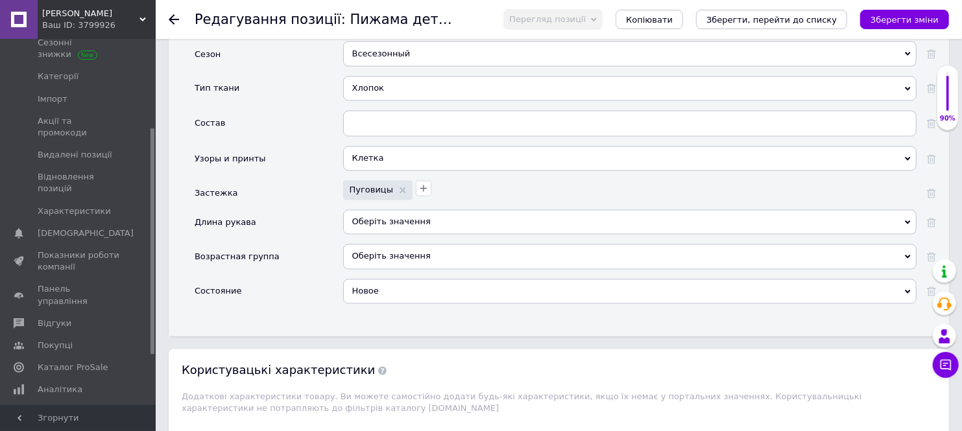
scroll to position [1390, 0]
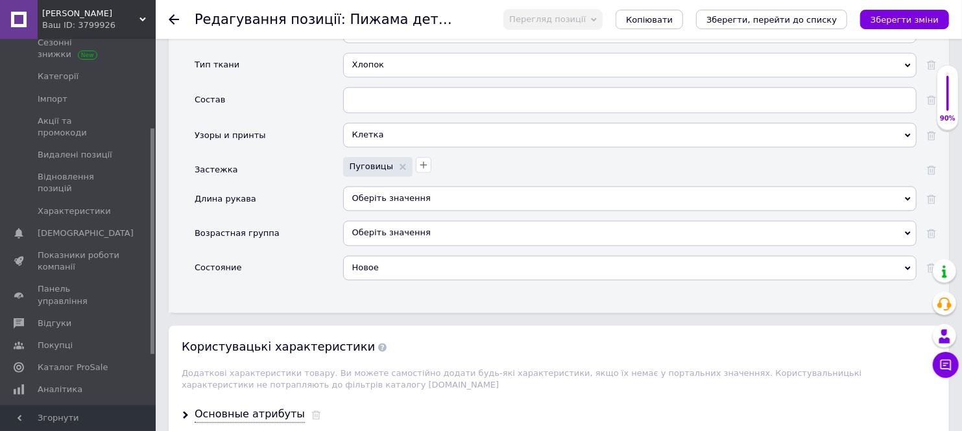
click at [402, 211] on div "Оберіть значення" at bounding box center [629, 199] width 573 height 25
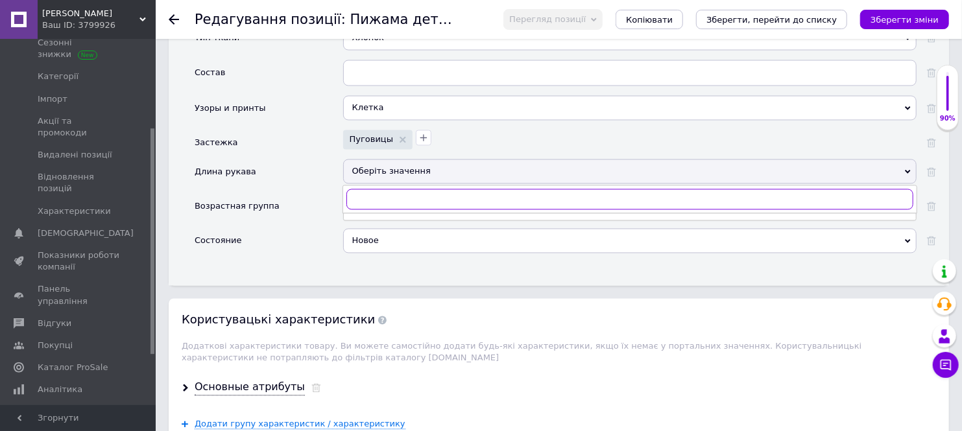
scroll to position [1462, 0]
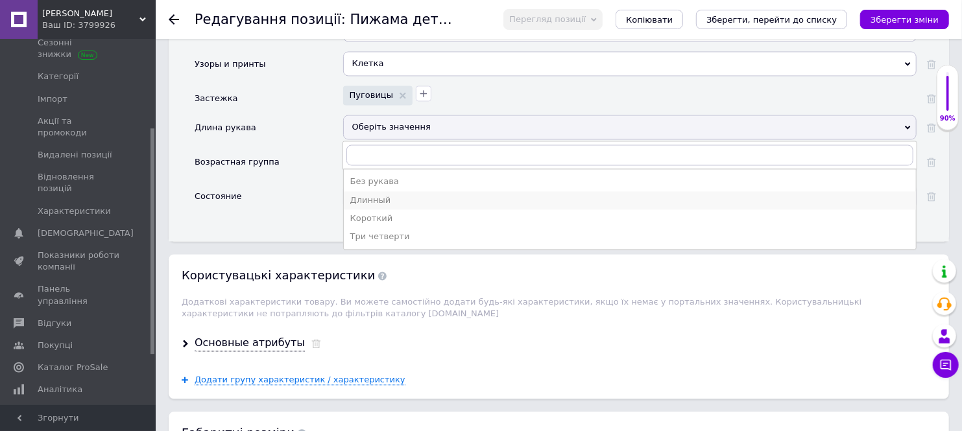
click at [387, 206] on div "Длинный" at bounding box center [629, 201] width 559 height 12
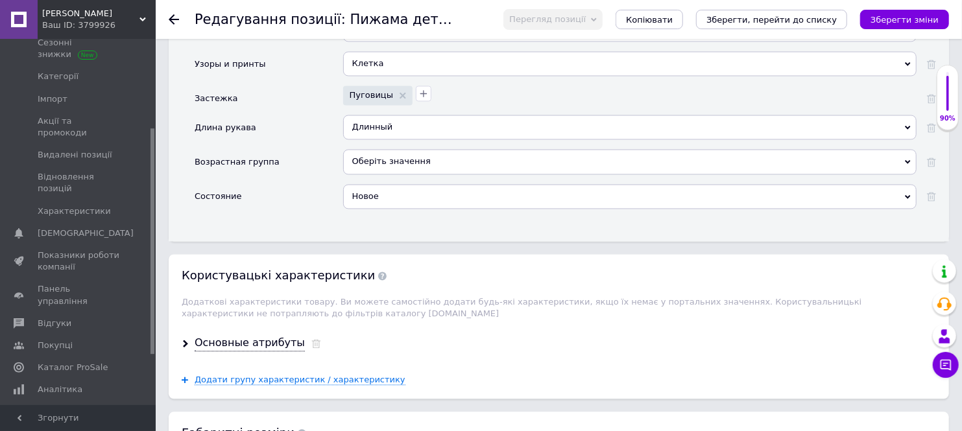
click at [393, 174] on div "Оберіть значення" at bounding box center [629, 161] width 573 height 25
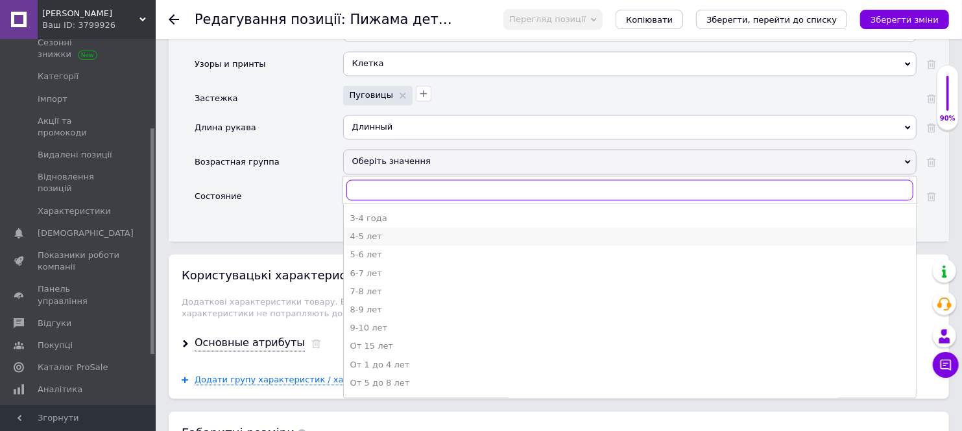
scroll to position [160, 0]
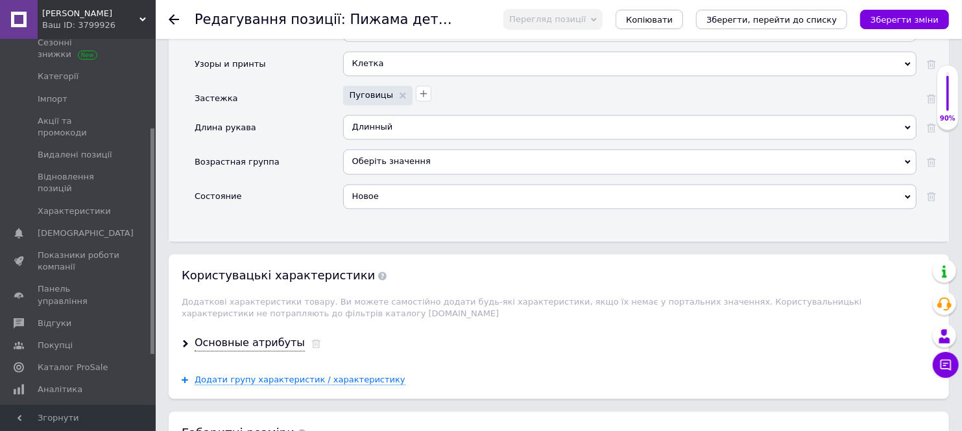
click at [358, 209] on div "Новое" at bounding box center [629, 196] width 573 height 25
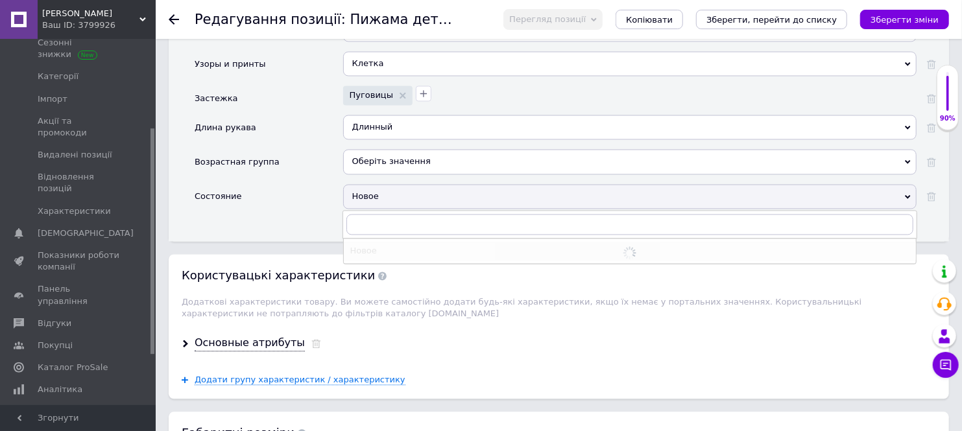
click at [358, 209] on div "Новое" at bounding box center [629, 196] width 573 height 25
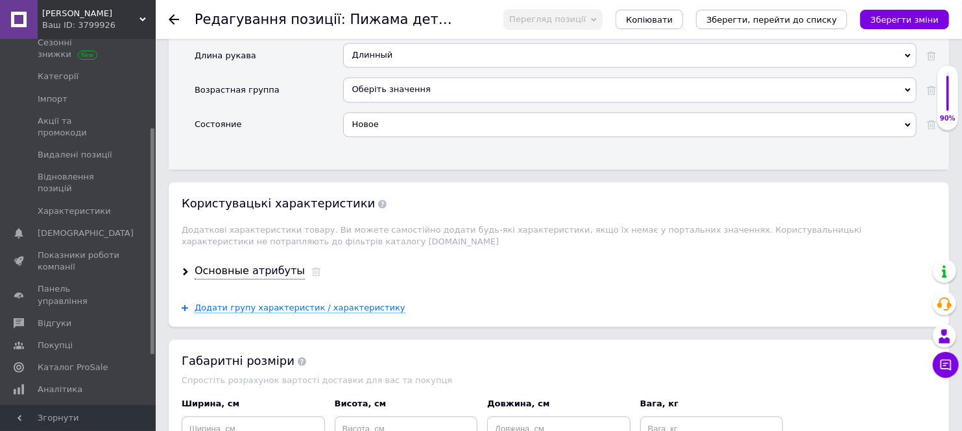
scroll to position [1606, 0]
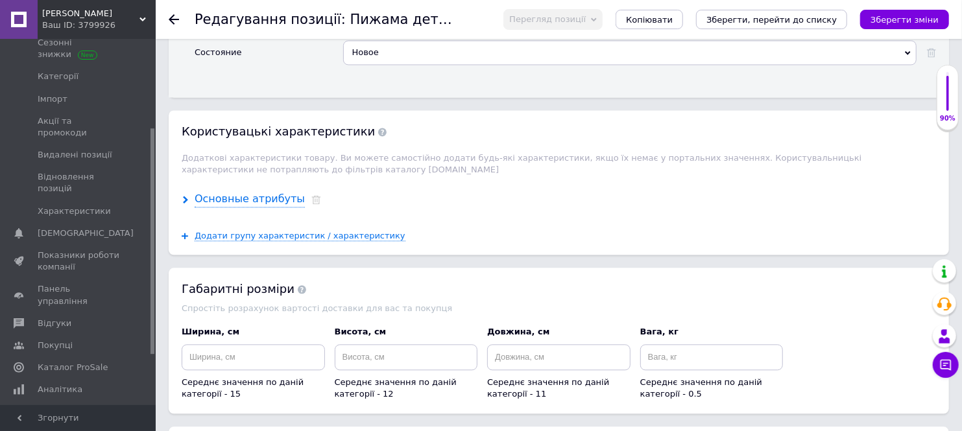
click at [250, 207] on div "Основные атрибуты" at bounding box center [250, 199] width 110 height 15
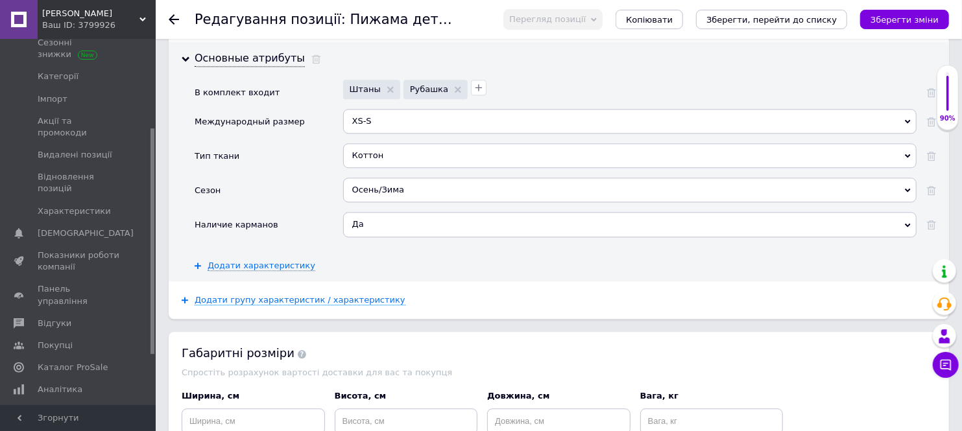
scroll to position [1750, 0]
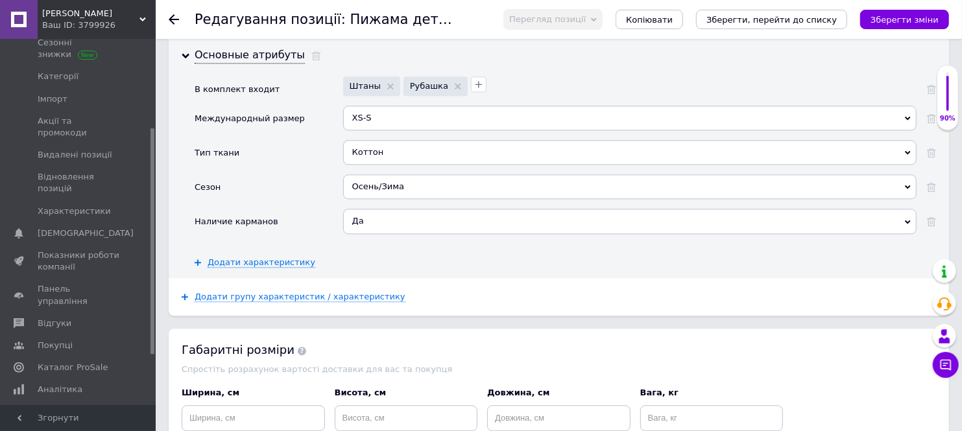
click at [379, 130] on div "XS-S" at bounding box center [629, 118] width 573 height 25
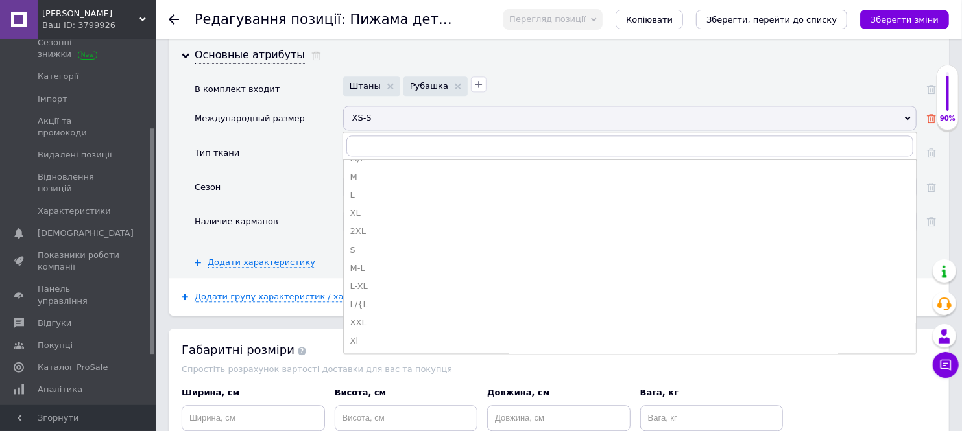
click at [928, 123] on icon at bounding box center [931, 118] width 9 height 9
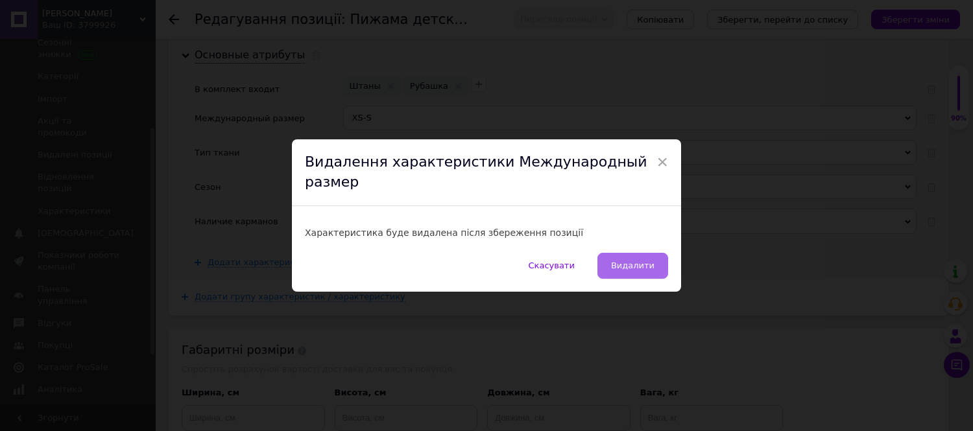
click at [627, 261] on span "Видалити" at bounding box center [632, 266] width 43 height 10
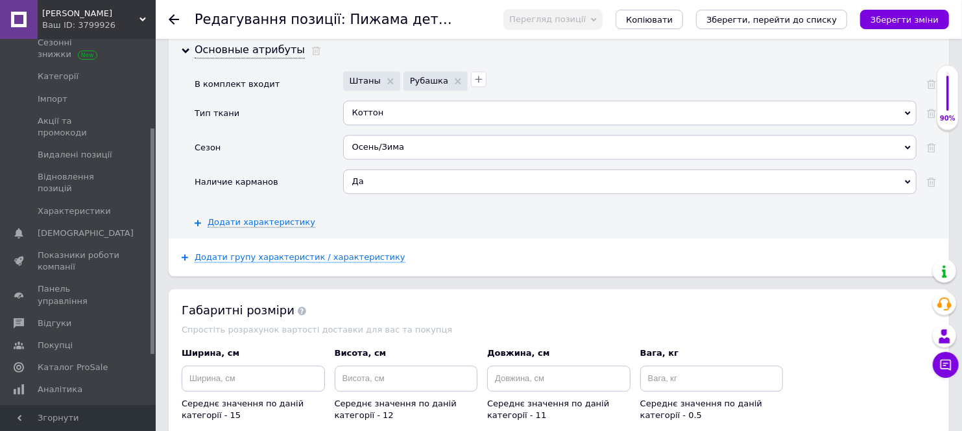
scroll to position [1742, 0]
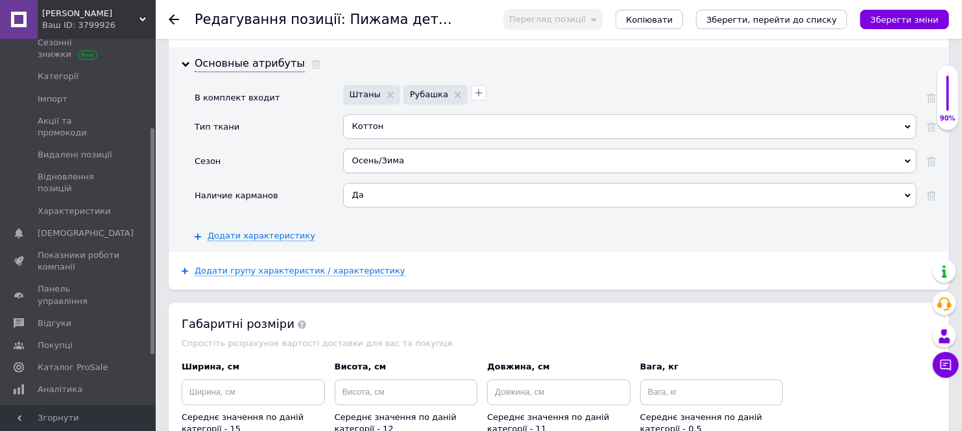
click at [387, 173] on div "Осень/Зима" at bounding box center [629, 161] width 573 height 25
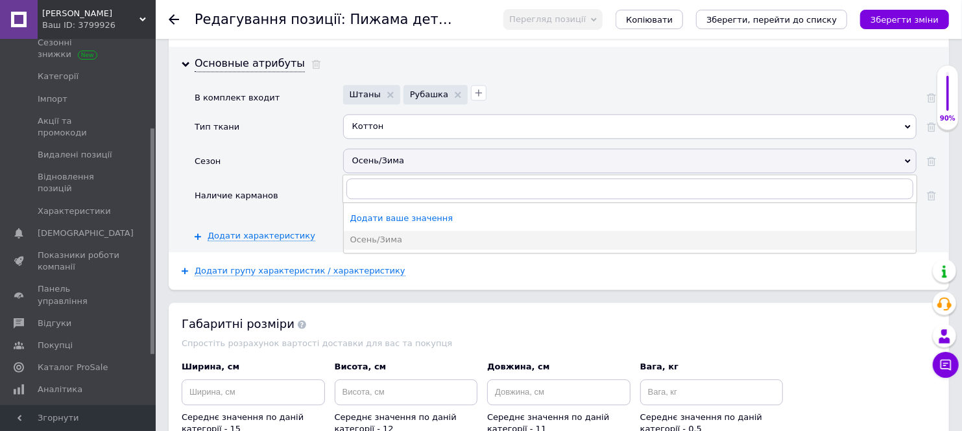
click at [300, 217] on div "Наличие карманов" at bounding box center [269, 200] width 149 height 34
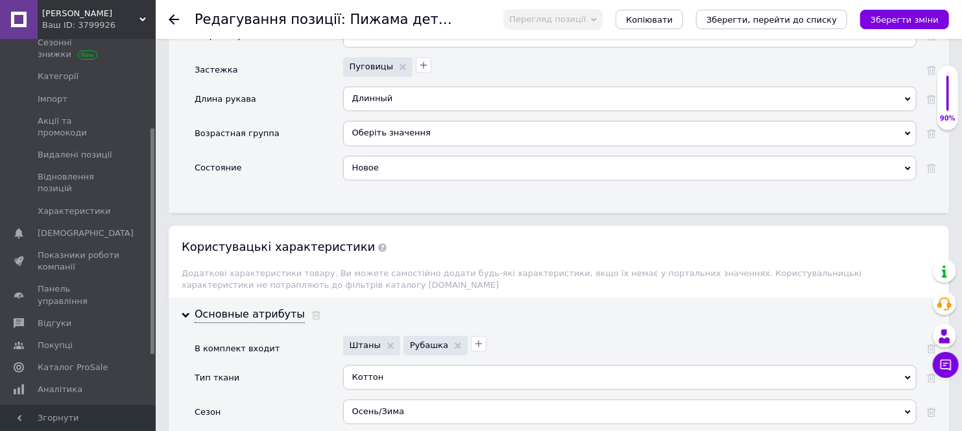
scroll to position [1454, 0]
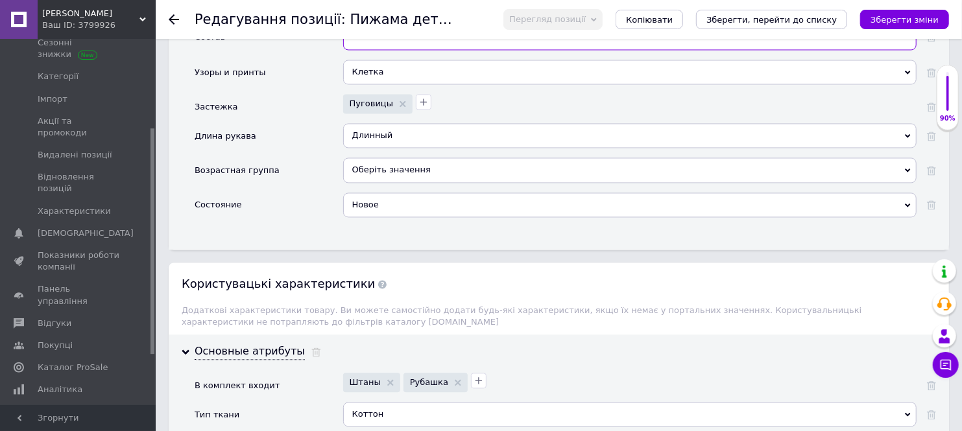
click at [365, 50] on input "text" at bounding box center [629, 37] width 573 height 26
click at [278, 94] on div "Узоры и принты" at bounding box center [269, 77] width 149 height 34
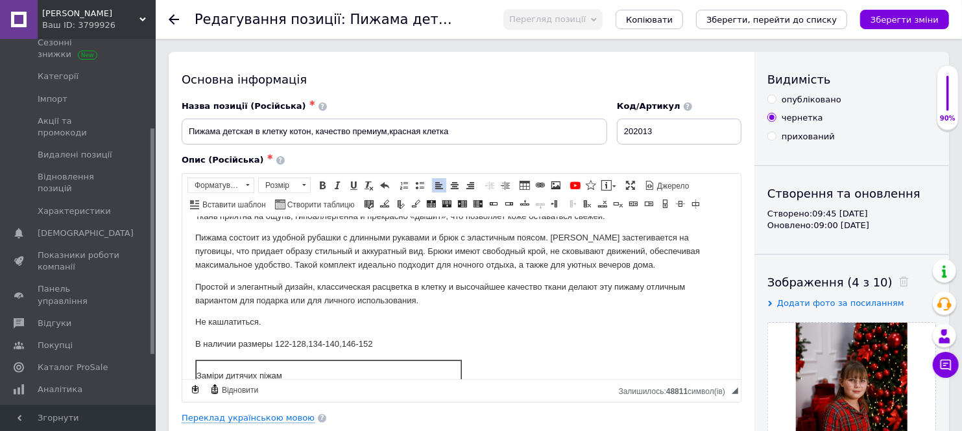
scroll to position [72, 0]
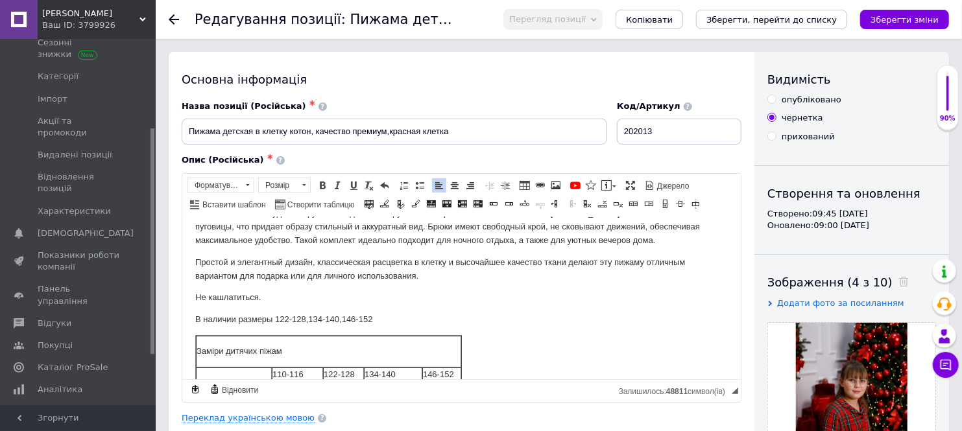
click at [272, 302] on p "Не кашлатиться." at bounding box center [461, 298] width 533 height 14
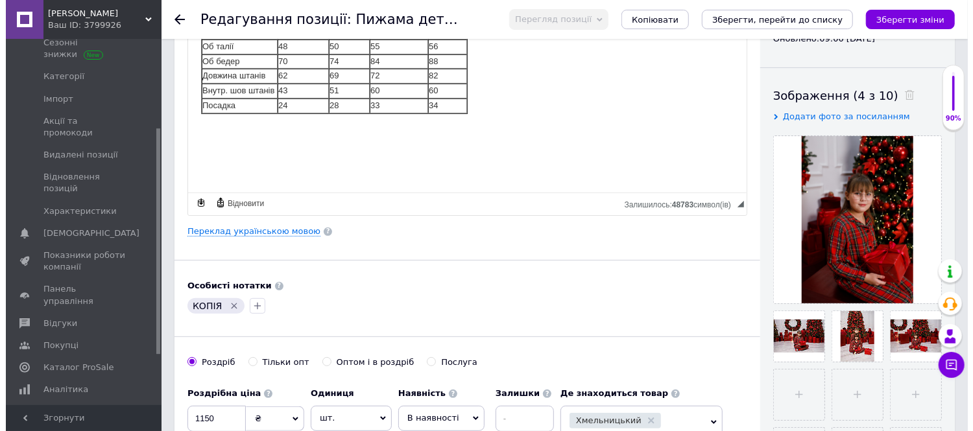
scroll to position [216, 0]
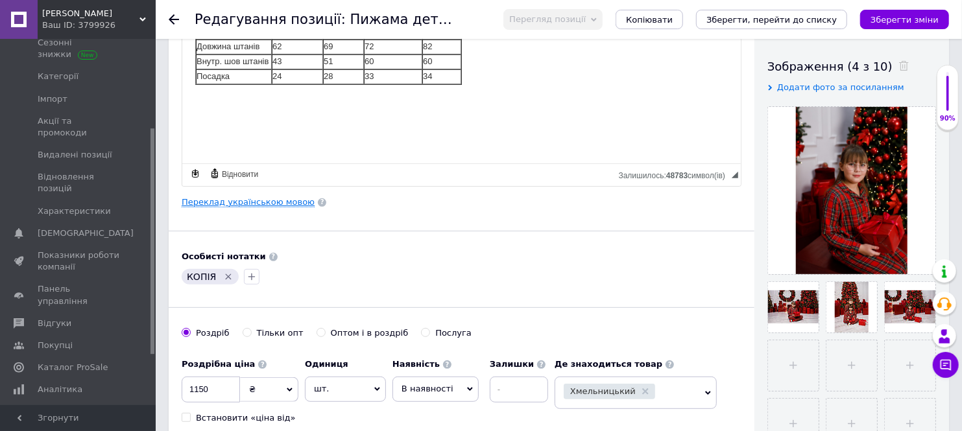
click at [253, 202] on link "Переклад українською мовою" at bounding box center [248, 202] width 133 height 10
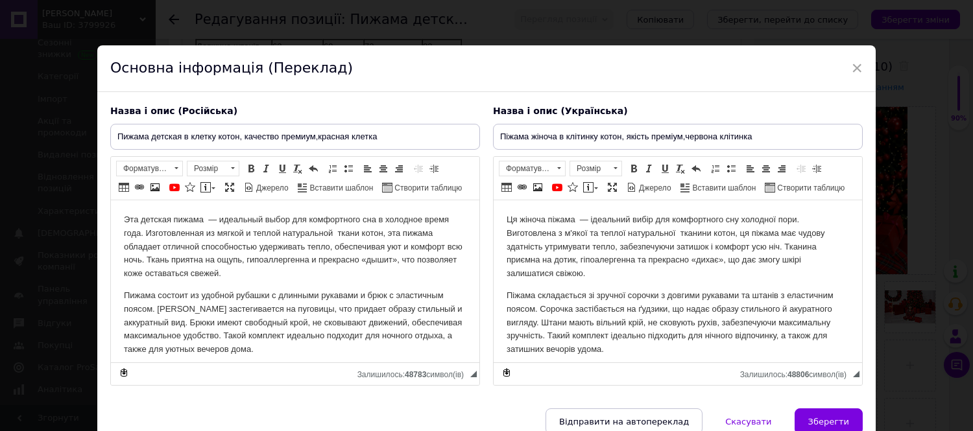
scroll to position [0, 0]
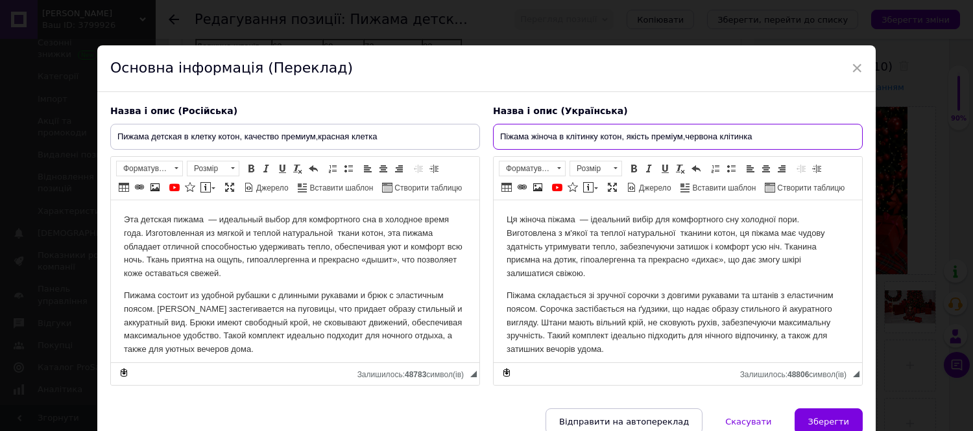
click at [550, 135] on input "Піжама жіноча в клітинку котон, якість преміум,червона клітинка" at bounding box center [678, 137] width 370 height 26
click at [555, 137] on input "Піжама жіноча в клітинку котон, якість преміум,червона клітинка" at bounding box center [678, 137] width 370 height 26
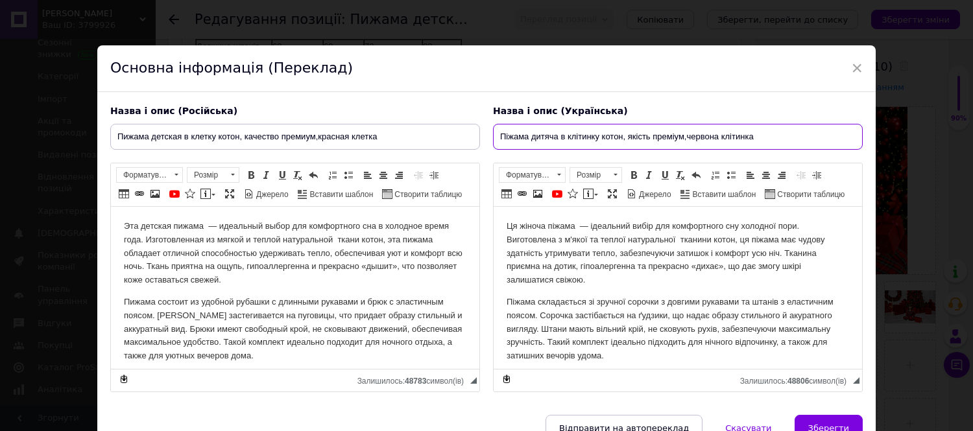
type input "Піжама дитяча в клітинку котон, якість преміум,червона клітинка"
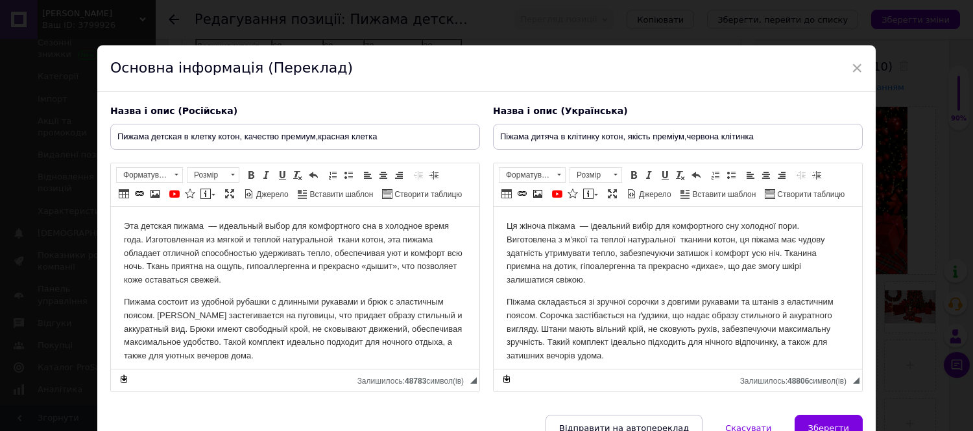
click at [543, 221] on p "Ця жіноча піжама — ідеальний вибір для комфортного сну холодної пори. Виготовле…" at bounding box center [678, 253] width 342 height 67
click at [544, 228] on p "Ця жіноча піжама — ідеальний вибір для комфортного сну холодної пори. Виготовле…" at bounding box center [678, 253] width 342 height 67
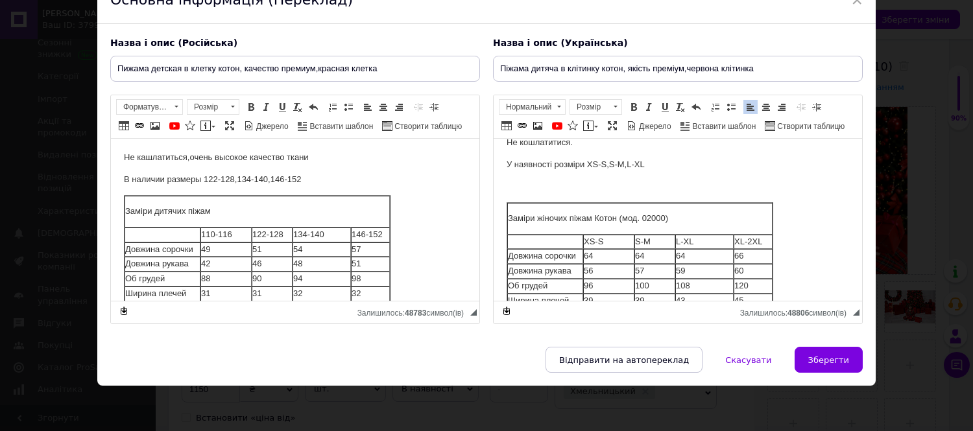
scroll to position [216, 0]
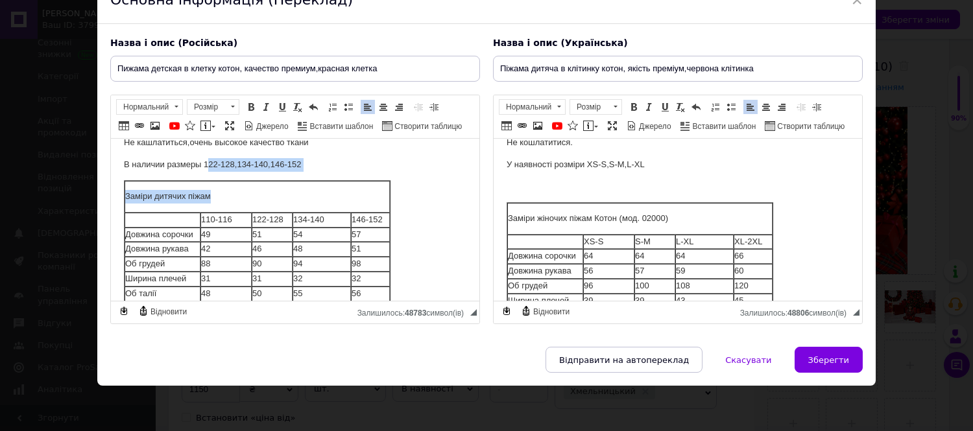
drag, startPoint x: 206, startPoint y: 165, endPoint x: 351, endPoint y: 192, distance: 147.2
click at [351, 192] on body "Эта детская пижама — идеальный выбор для комфортного сна в холодное время года.…" at bounding box center [295, 181] width 342 height 491
click at [387, 173] on body "Эта детская пижама — идеальный выбор для комфортного сна в холодное время года.…" at bounding box center [295, 181] width 342 height 491
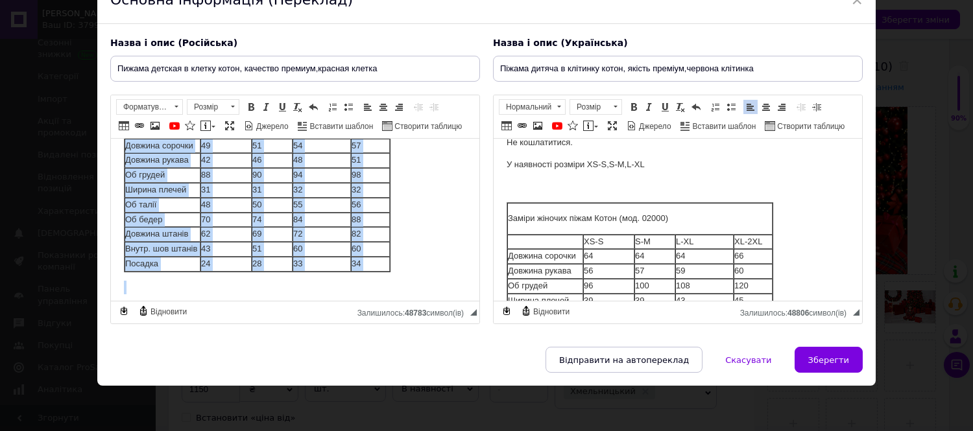
scroll to position [357, 0]
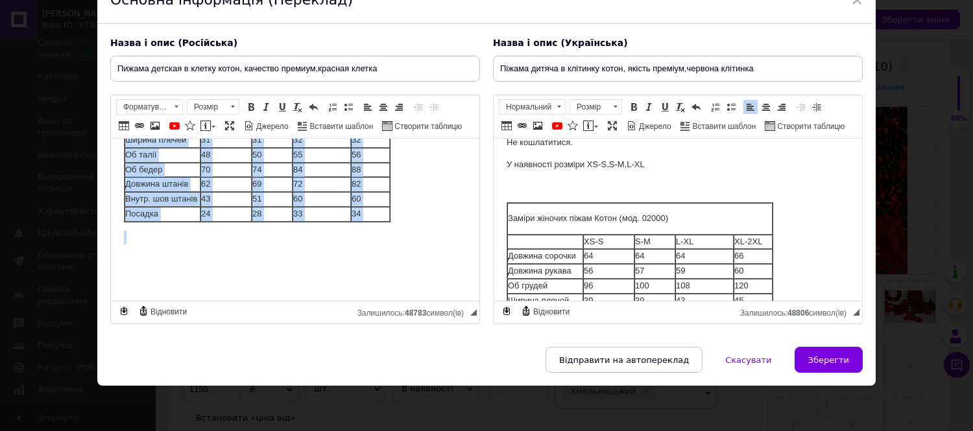
drag, startPoint x: 116, startPoint y: 186, endPoint x: 427, endPoint y: 228, distance: 314.3
click at [427, 228] on html "Эта детская пижама — идеальный выбор для комфортного сна в холодное время года.…" at bounding box center [295, 42] width 368 height 517
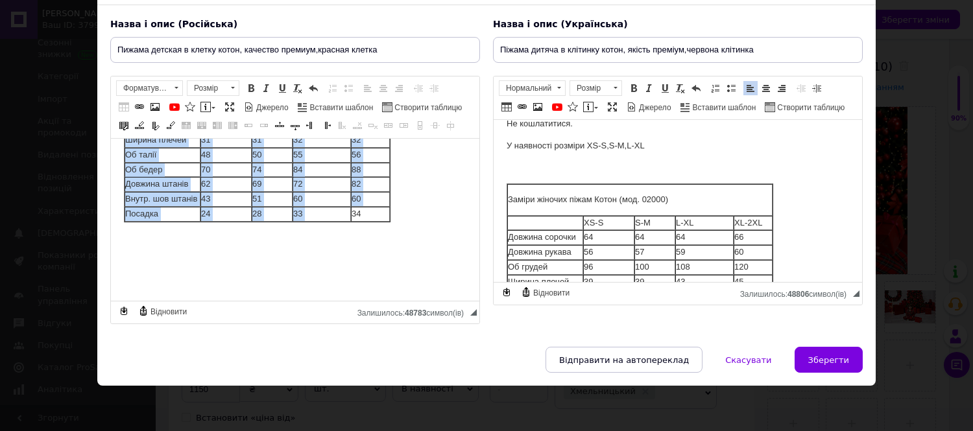
copy body "Заміри дитячих піжам 110-116 122-128 134-140 146-152 Довжина сорочки 49 51 54 5…"
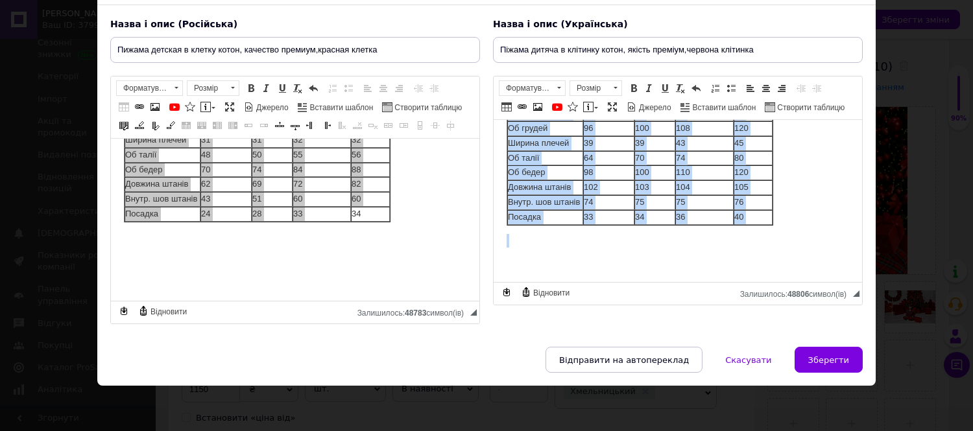
drag, startPoint x: 505, startPoint y: 189, endPoint x: 793, endPoint y: 275, distance: 300.5
click at [793, 275] on html "Ця дитяча піжама — ідеальний вибір для комфортного сну холодної пори. Виготовле…" at bounding box center [678, 23] width 368 height 517
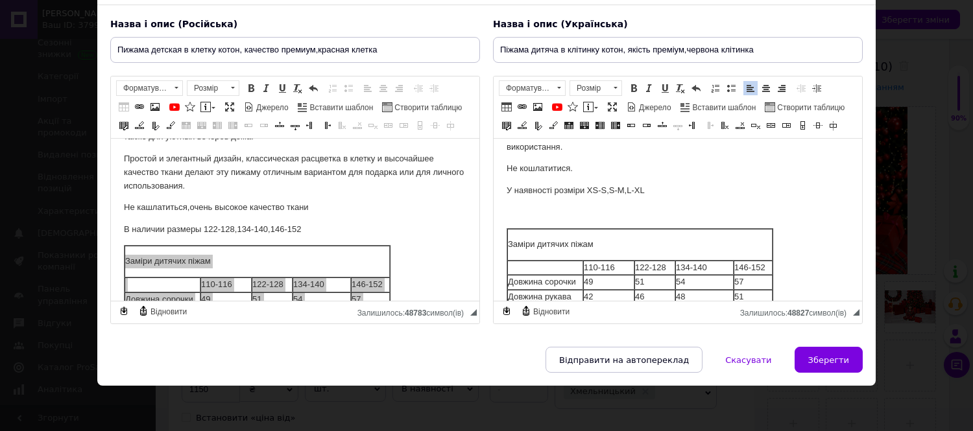
scroll to position [140, 0]
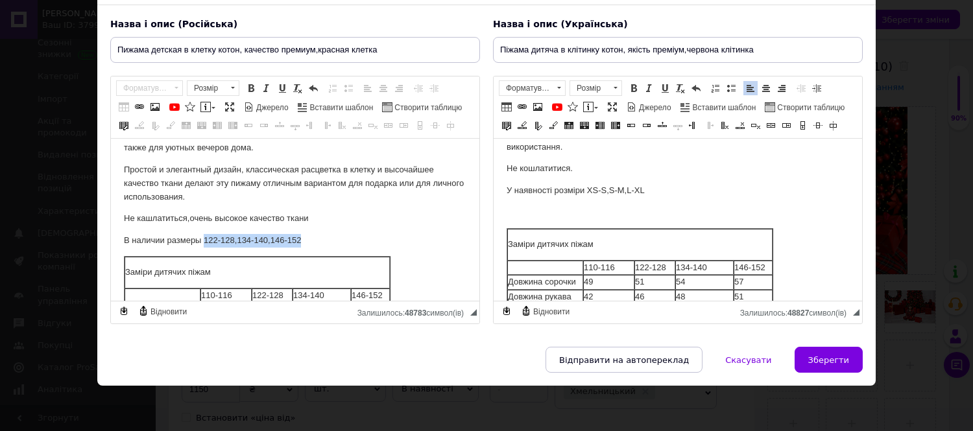
drag, startPoint x: 205, startPoint y: 239, endPoint x: 316, endPoint y: 246, distance: 111.1
click at [316, 246] on p "В наличии размеры 122-128,134-140,146-152" at bounding box center [295, 241] width 342 height 14
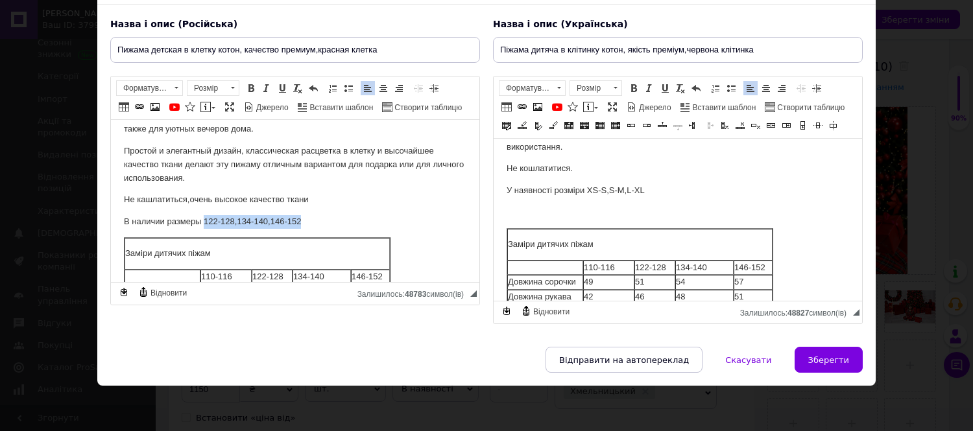
copy p "122-128,134-140,146-152"
drag, startPoint x: 588, startPoint y: 190, endPoint x: 656, endPoint y: 194, distance: 67.6
click at [656, 194] on p "У наявності розміри XS-S,S-M,L-XL" at bounding box center [678, 191] width 342 height 14
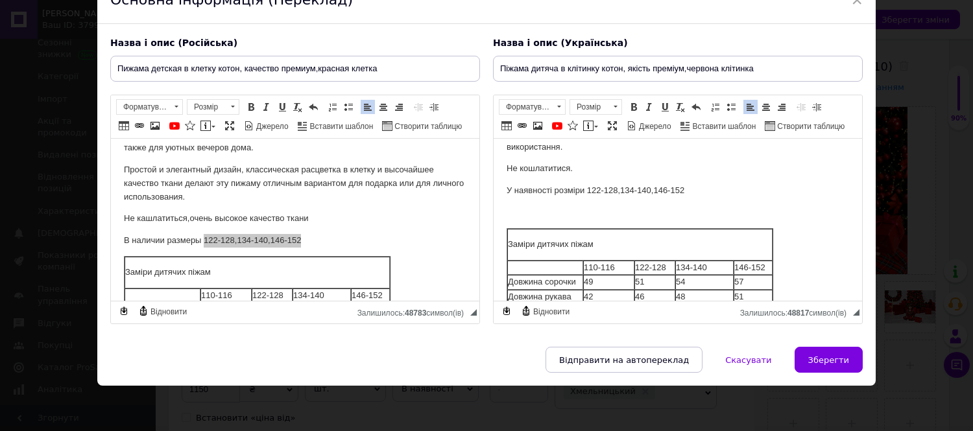
click at [578, 171] on p "Не кошлатитися." at bounding box center [678, 169] width 342 height 14
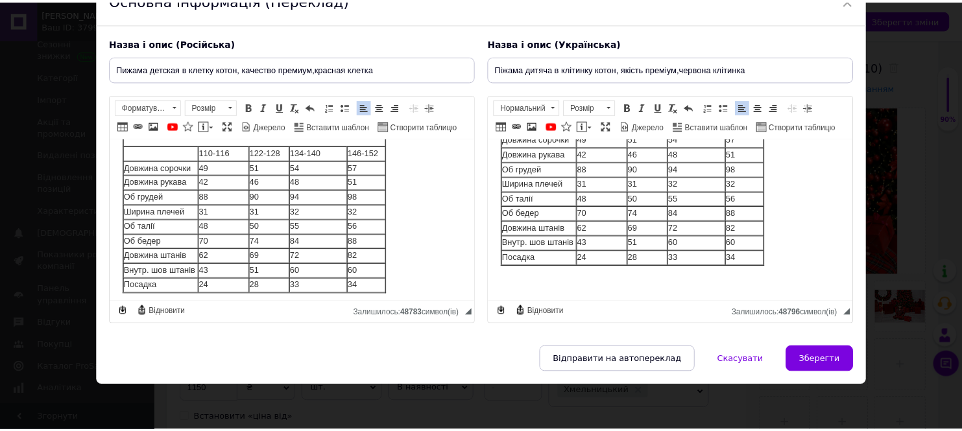
scroll to position [357, 0]
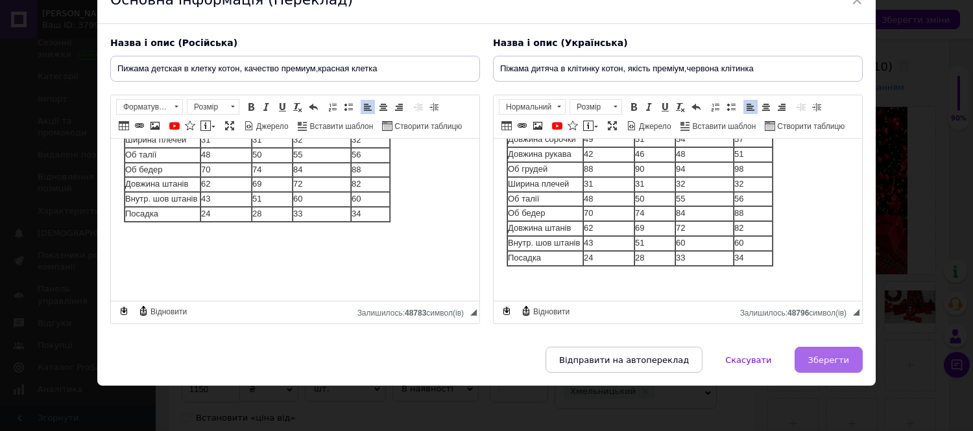
click at [831, 363] on span "Зберегти" at bounding box center [828, 360] width 41 height 10
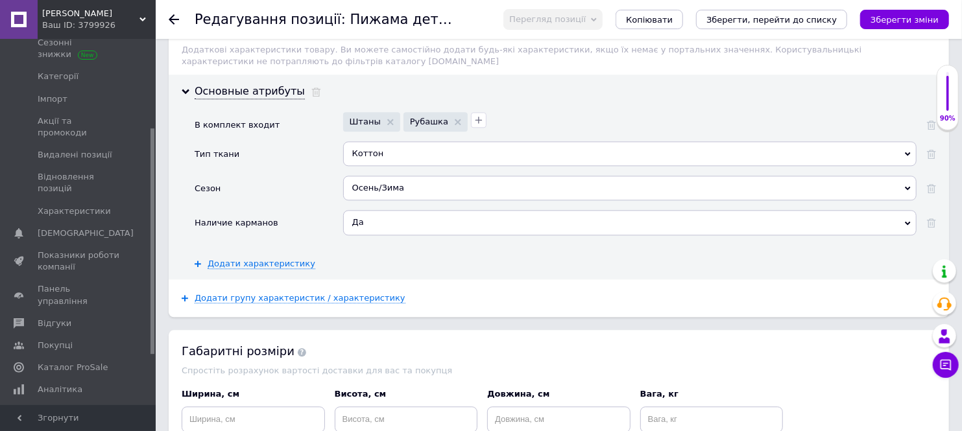
scroll to position [2018, 0]
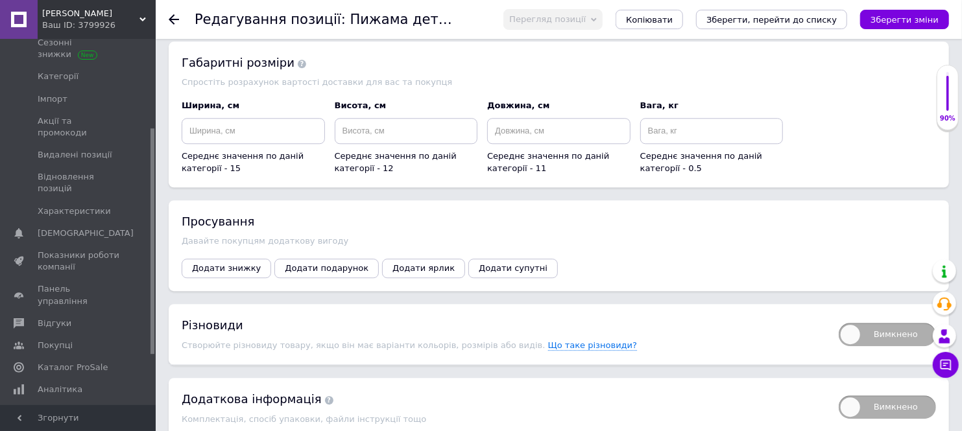
drag, startPoint x: 904, startPoint y: 19, endPoint x: 586, endPoint y: 128, distance: 335.2
click at [903, 19] on icon "Зберегти зміни" at bounding box center [904, 20] width 68 height 10
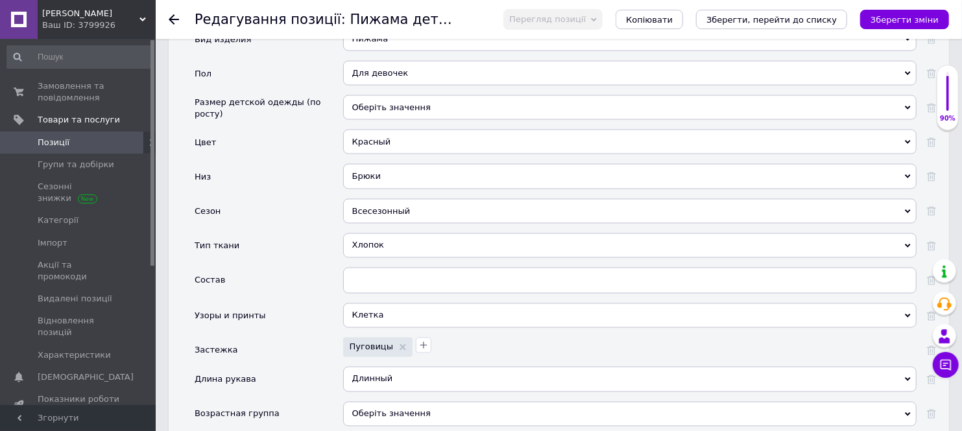
scroll to position [1009, 0]
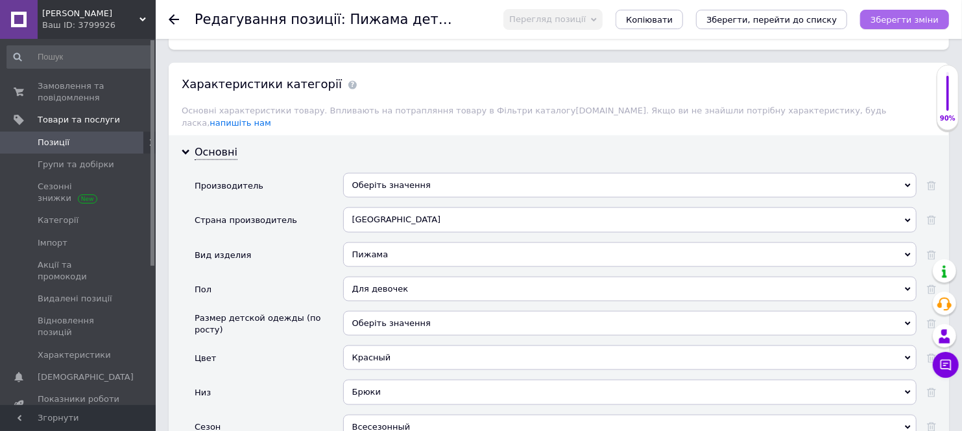
click at [900, 23] on icon "Зберегти зміни" at bounding box center [904, 20] width 68 height 10
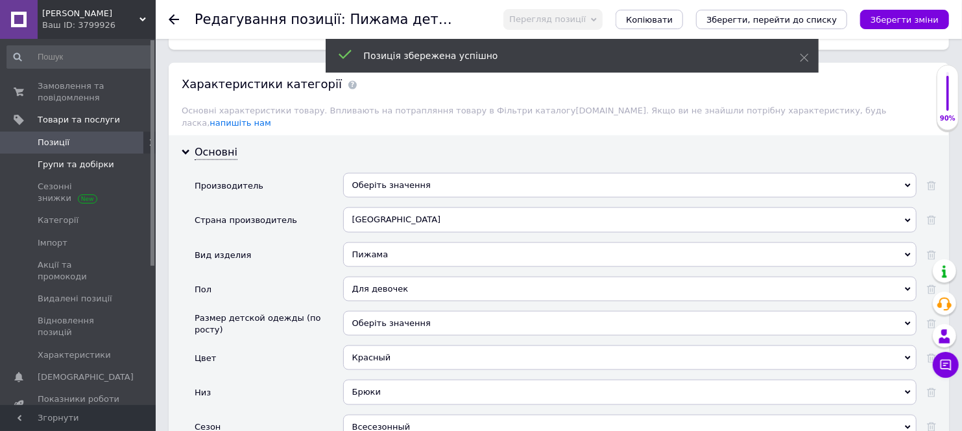
click at [56, 160] on span "Групи та добірки" at bounding box center [76, 165] width 77 height 12
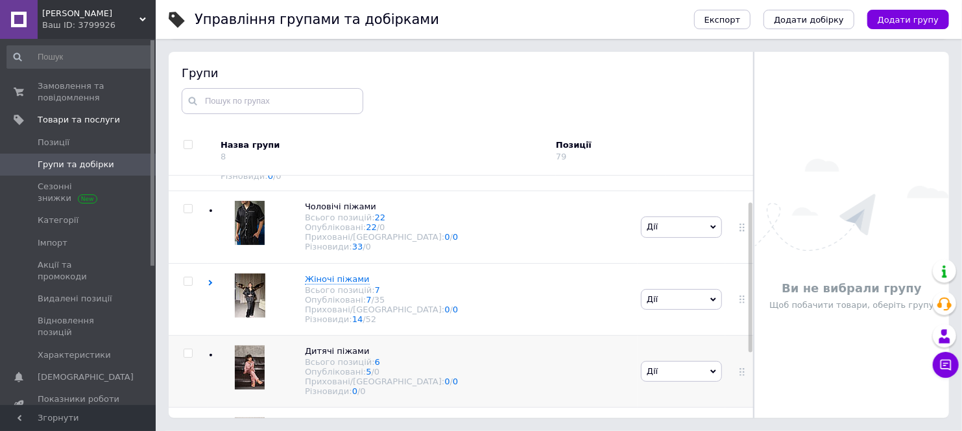
scroll to position [147, 0]
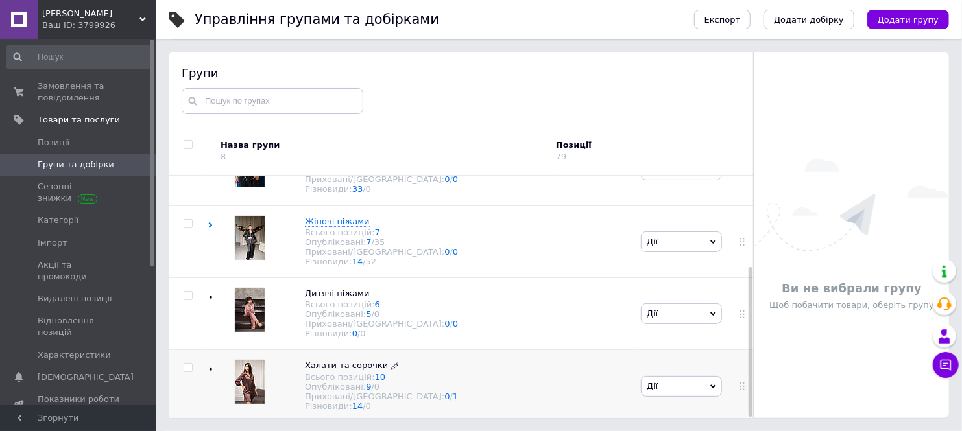
click at [355, 361] on span "Халати та сорочки" at bounding box center [346, 366] width 83 height 10
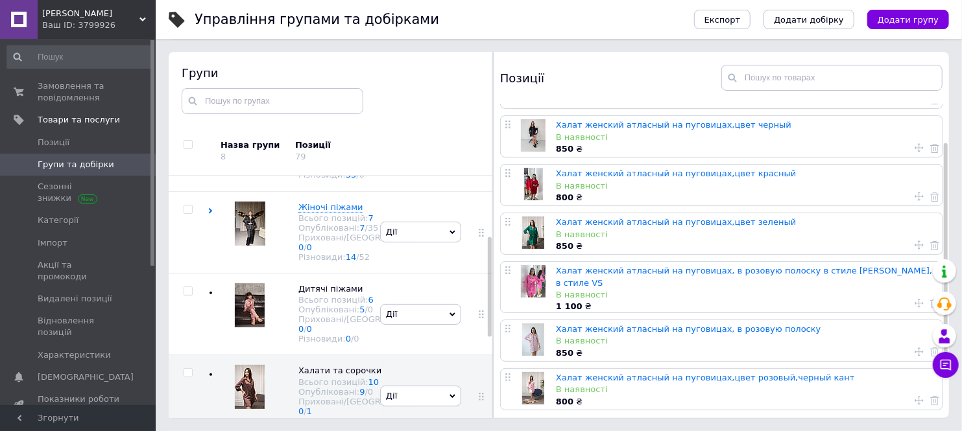
scroll to position [136, 0]
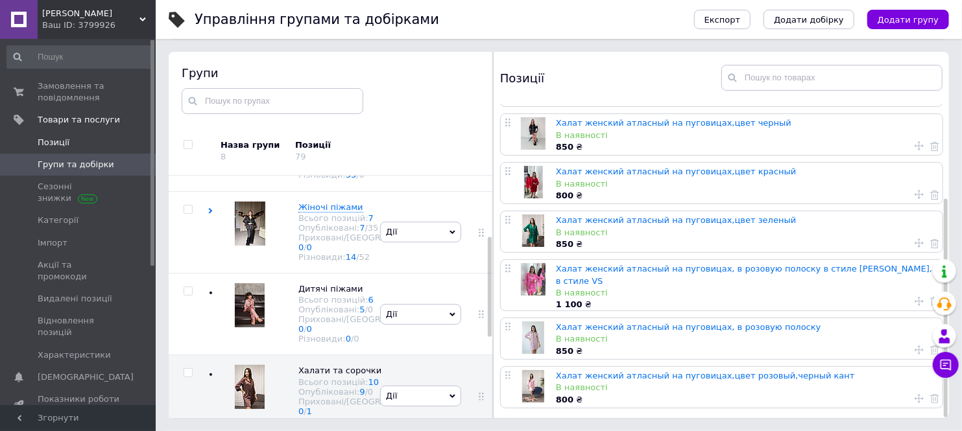
click at [65, 137] on span "Позиції" at bounding box center [54, 143] width 32 height 12
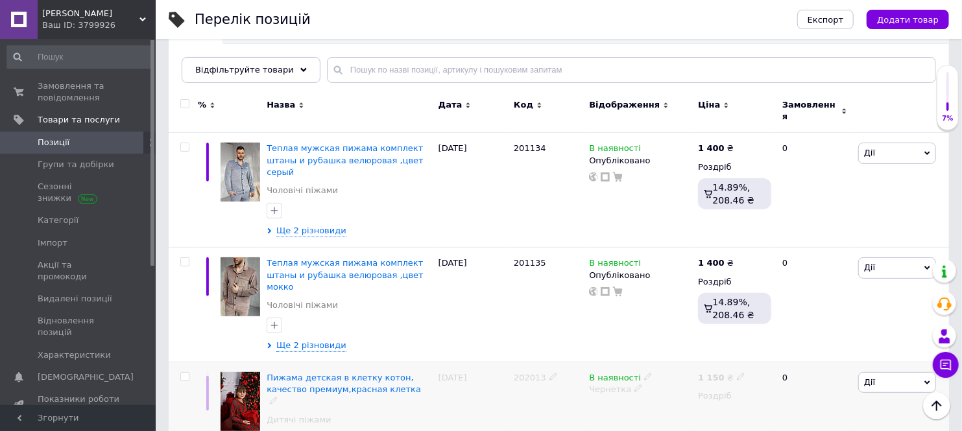
scroll to position [216, 0]
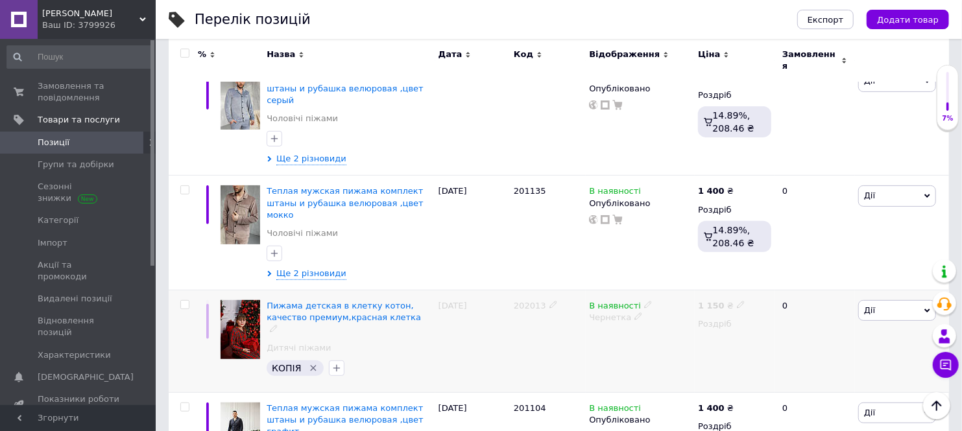
click at [308, 363] on icon "Видалити мітку" at bounding box center [313, 368] width 10 height 10
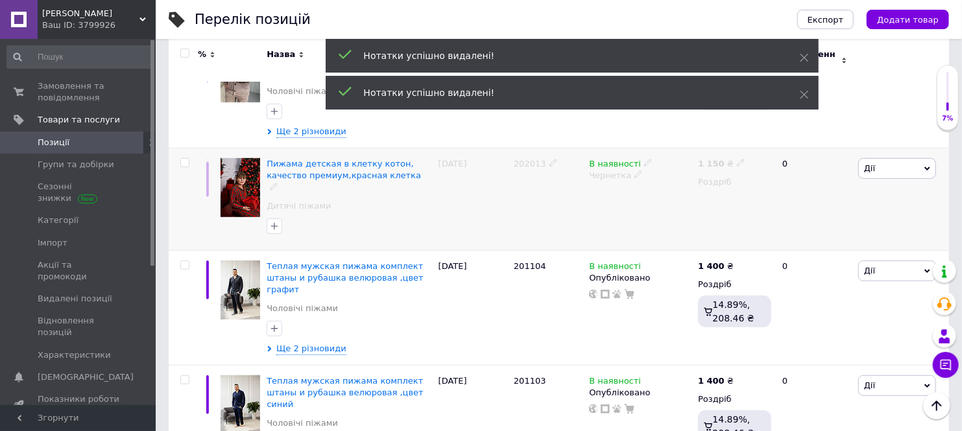
scroll to position [288, 0]
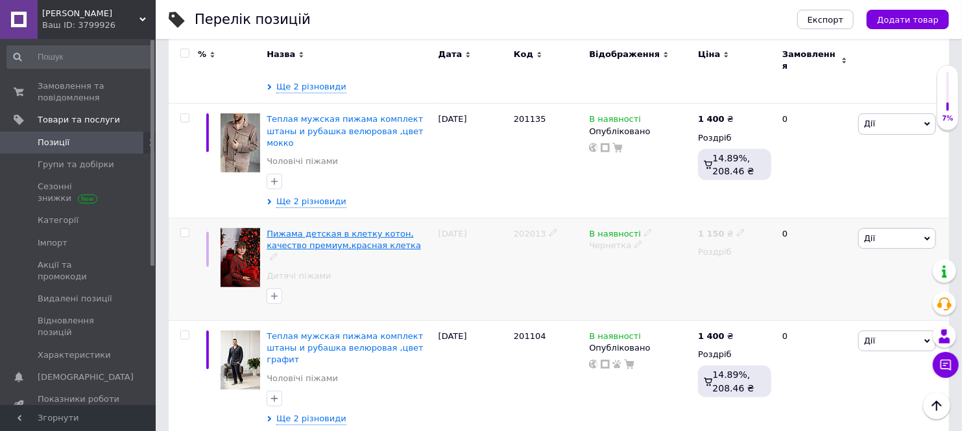
click at [354, 229] on span "Пижама детская в клетку котон, качество премиум,красная клетка" at bounding box center [344, 239] width 154 height 21
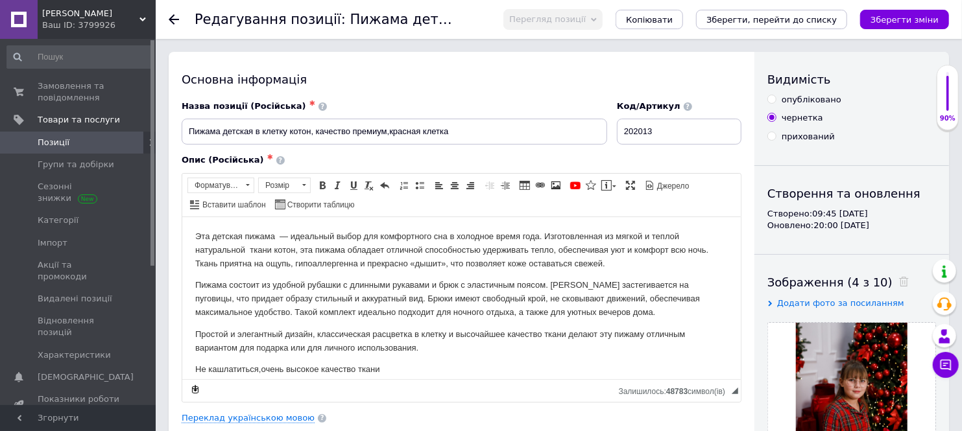
drag, startPoint x: 770, startPoint y: 101, endPoint x: 254, endPoint y: 9, distance: 524.5
click at [770, 101] on input "опубліковано" at bounding box center [771, 99] width 8 height 8
radio input "true"
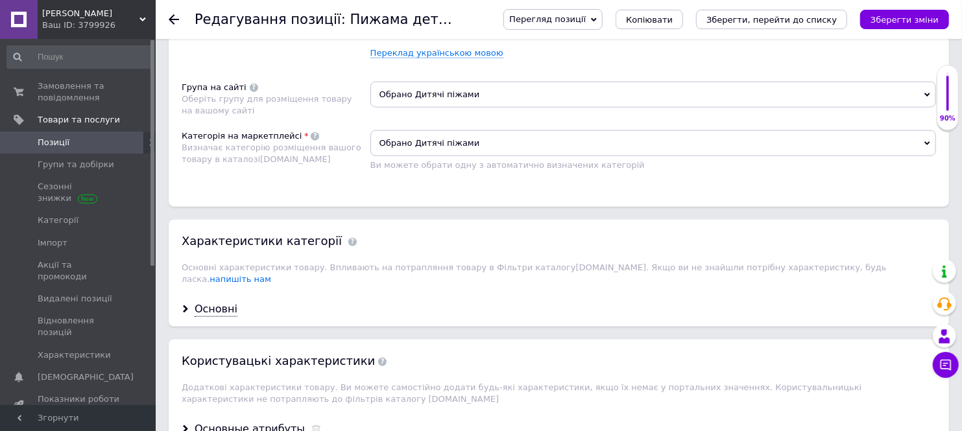
scroll to position [865, 0]
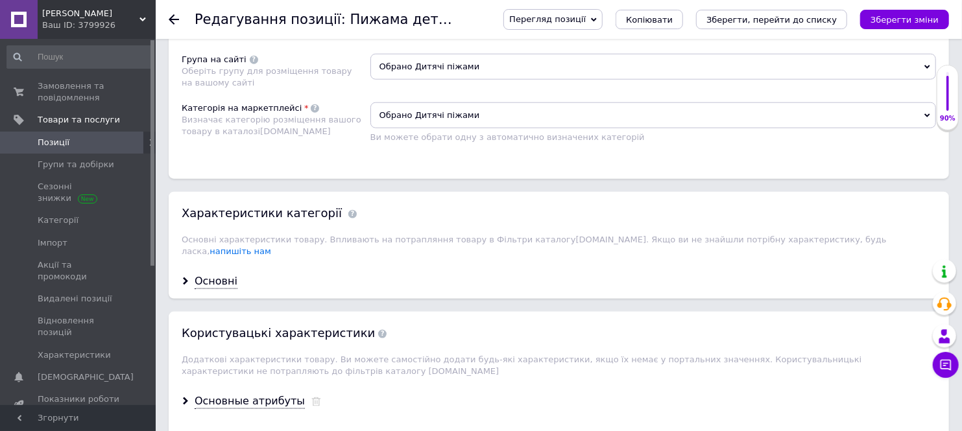
drag, startPoint x: 458, startPoint y: 84, endPoint x: 703, endPoint y: 149, distance: 253.6
click at [446, 30] on link "Переклад українською мовою" at bounding box center [436, 25] width 133 height 10
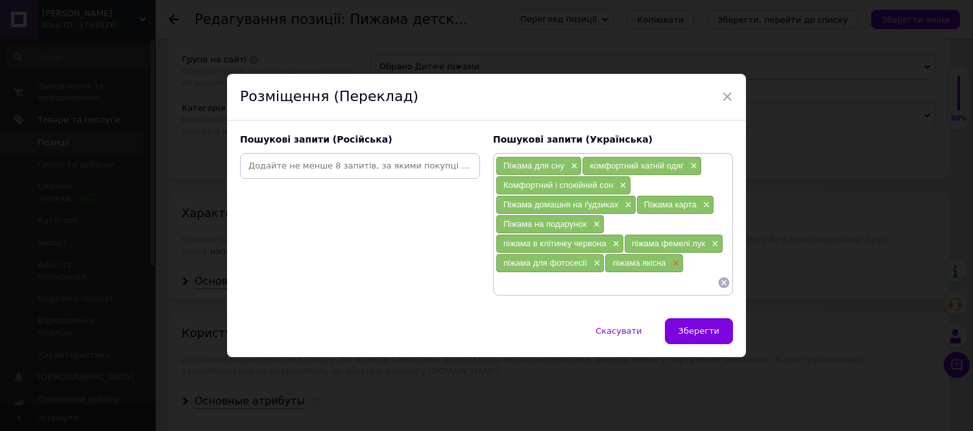
click at [673, 266] on span "×" at bounding box center [674, 263] width 10 height 11
click at [433, 167] on input at bounding box center [360, 165] width 235 height 19
drag, startPoint x: 684, startPoint y: 288, endPoint x: 411, endPoint y: 199, distance: 287.8
click at [338, 229] on div "Пошукові запити (Російська)" at bounding box center [360, 214] width 253 height 175
click at [334, 169] on input at bounding box center [360, 165] width 235 height 19
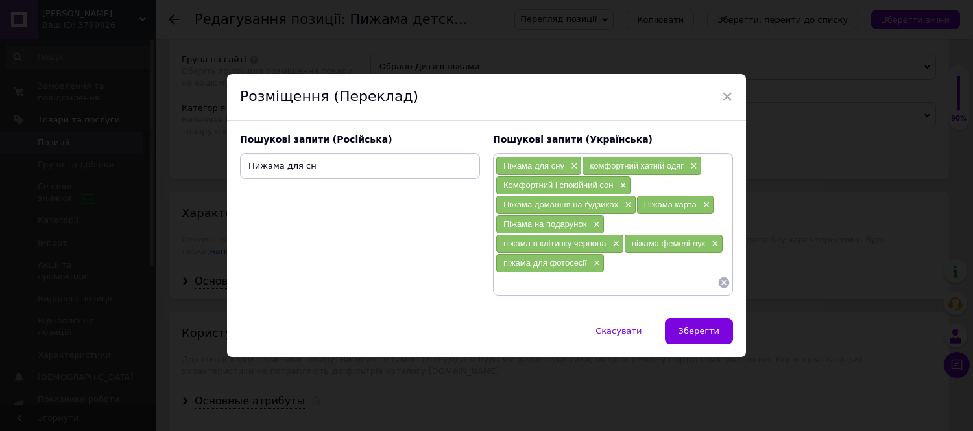
type input "Пижама для сна"
type input "комфортная домашняя щдежда"
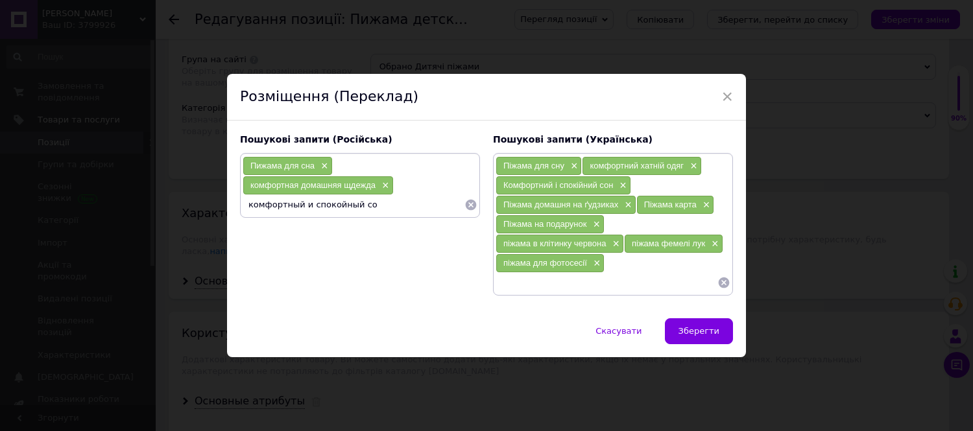
type input "комфортный и спокойный сон"
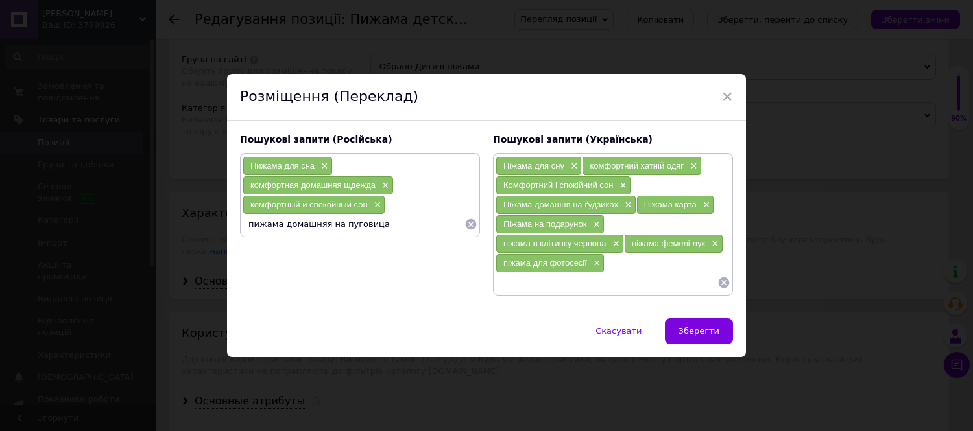
type input "пижама домашняя на пуговицах"
click at [703, 204] on span "×" at bounding box center [705, 205] width 10 height 11
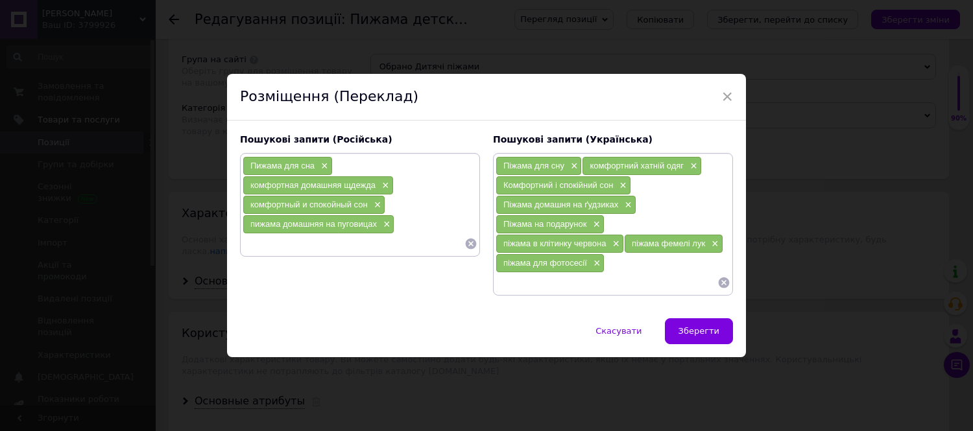
click at [418, 226] on div "Пижама для сна × комфортная домашняя щдежда × комфортный и спокойный сон × пижа…" at bounding box center [360, 204] width 235 height 97
click at [267, 246] on input at bounding box center [354, 243] width 222 height 19
type input "Пижама на подарок"
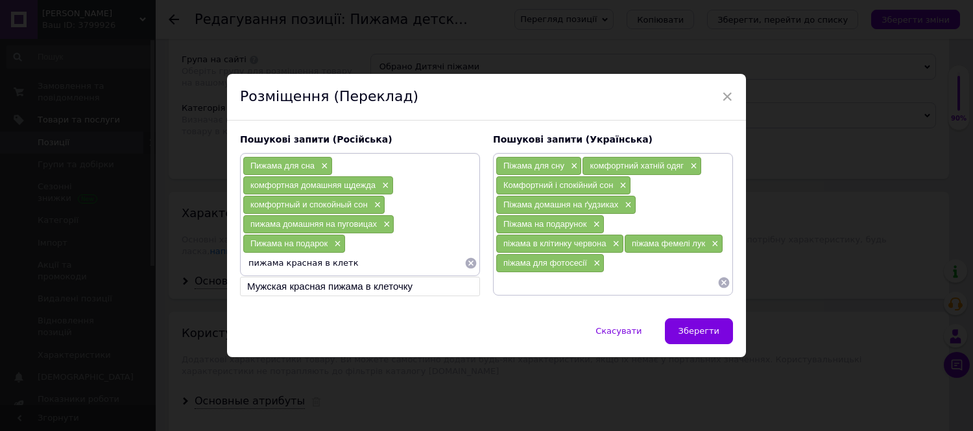
type input "пижама красная в клетку"
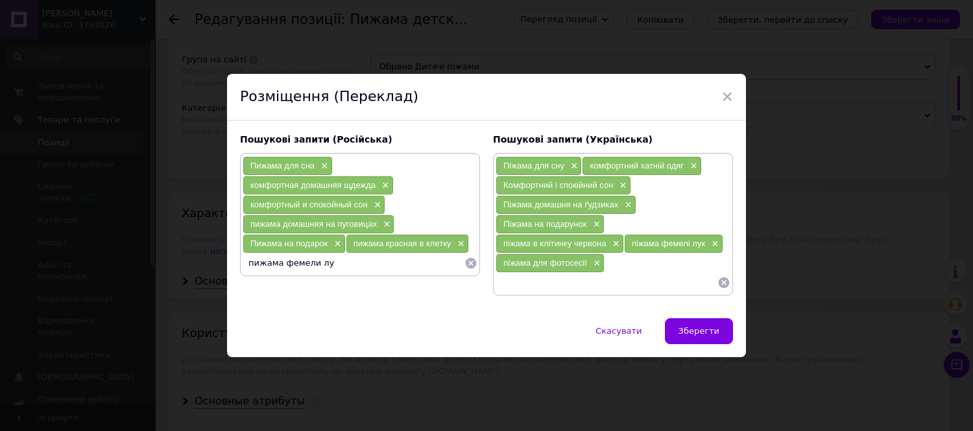
type input "пижама фемели лук"
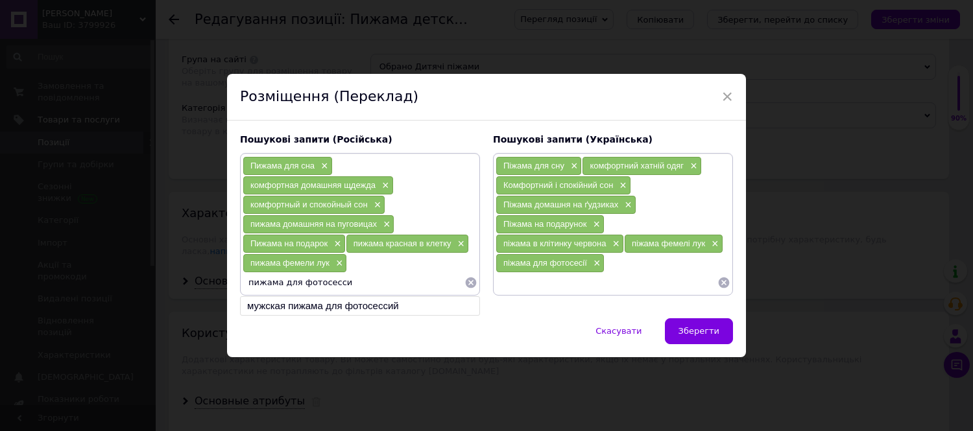
type input "пижама для фотосессий"
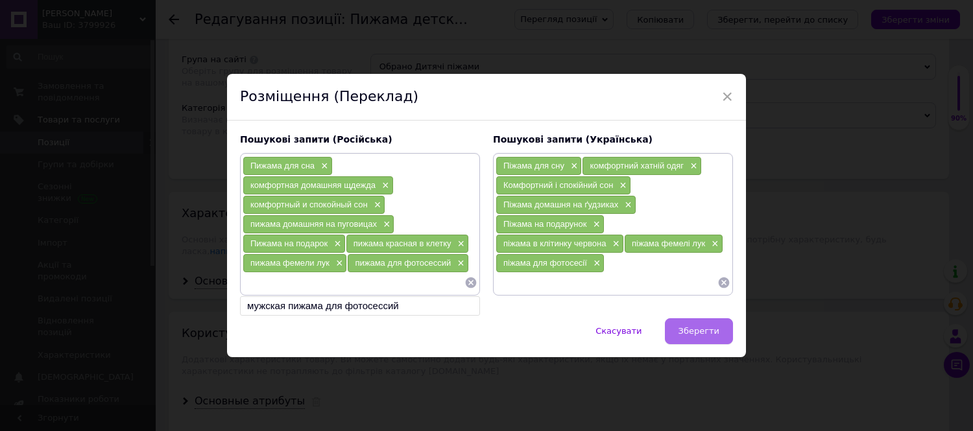
click at [704, 332] on span "Зберегти" at bounding box center [698, 331] width 41 height 10
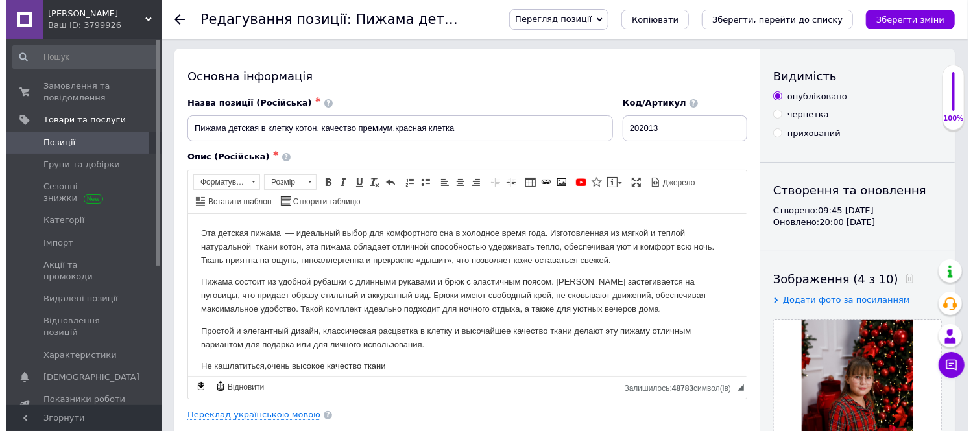
scroll to position [75, 0]
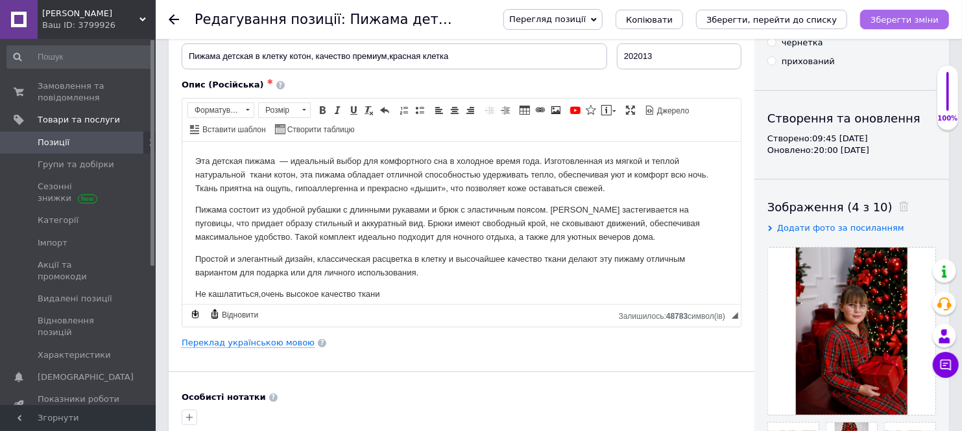
click at [890, 18] on icon "Зберегти зміни" at bounding box center [904, 20] width 68 height 10
click at [258, 344] on link "Переклад українською мовою" at bounding box center [248, 343] width 133 height 10
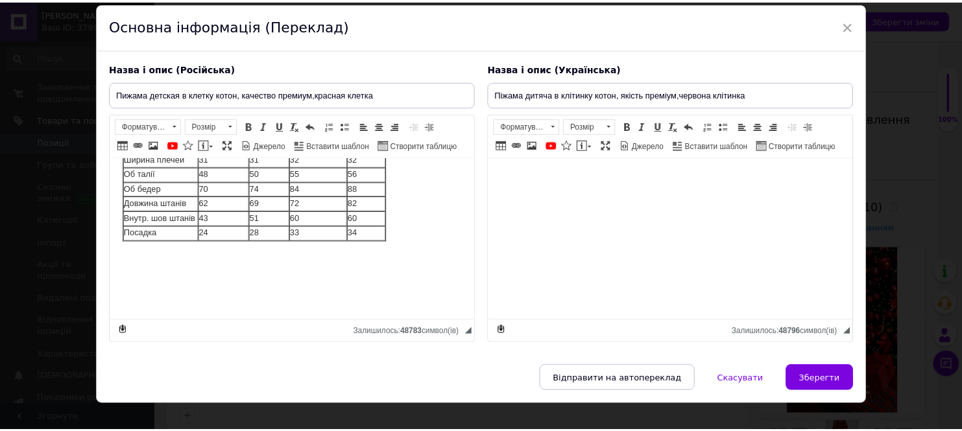
scroll to position [81, 0]
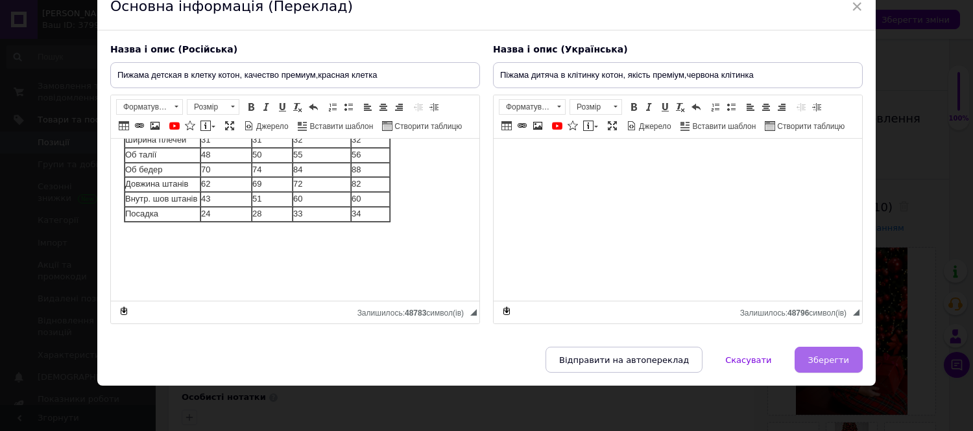
click at [820, 359] on span "Зберегти" at bounding box center [828, 360] width 41 height 10
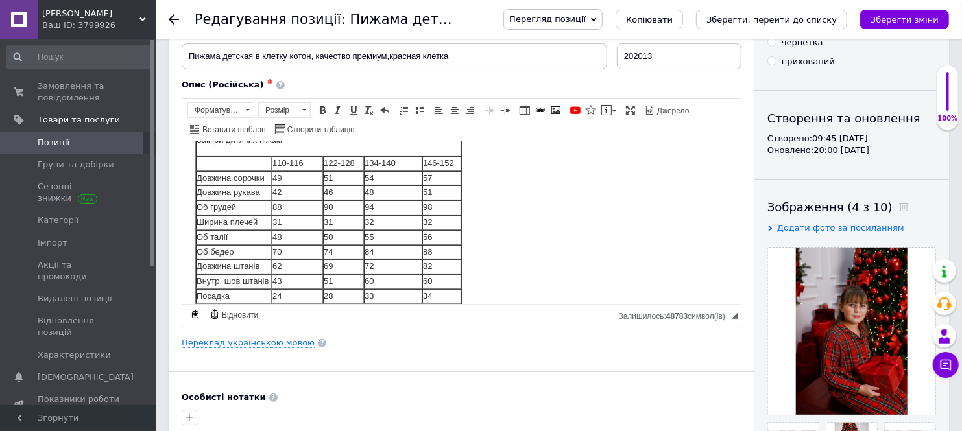
scroll to position [288, 0]
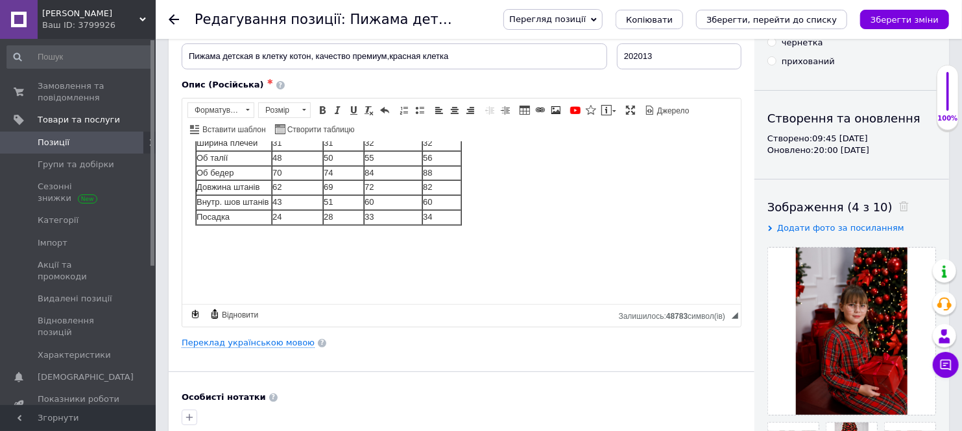
click at [125, 140] on span at bounding box center [138, 143] width 36 height 12
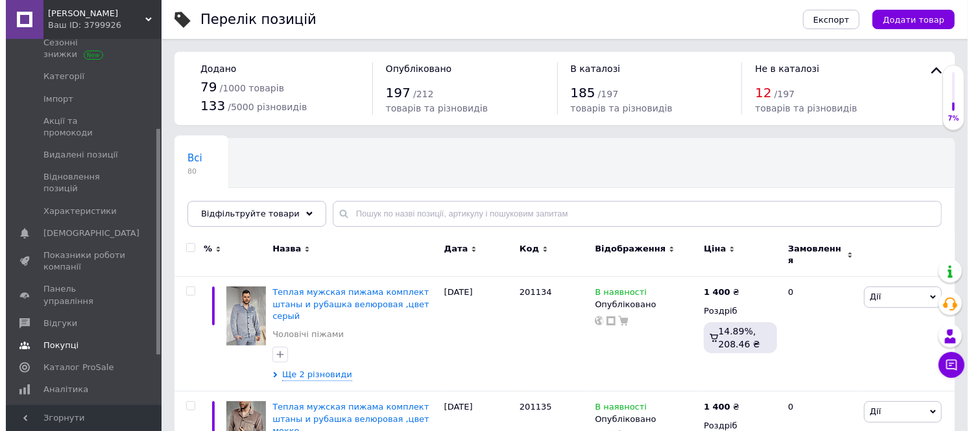
scroll to position [216, 0]
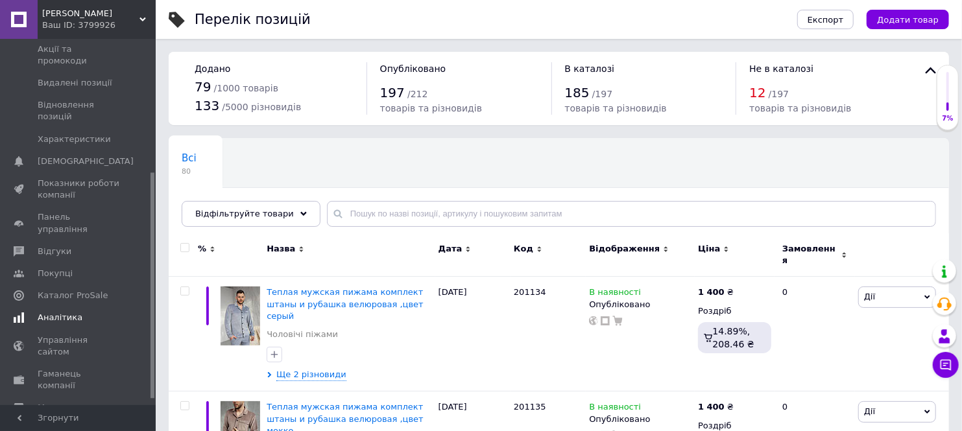
click at [64, 312] on span "Аналітика" at bounding box center [60, 318] width 45 height 12
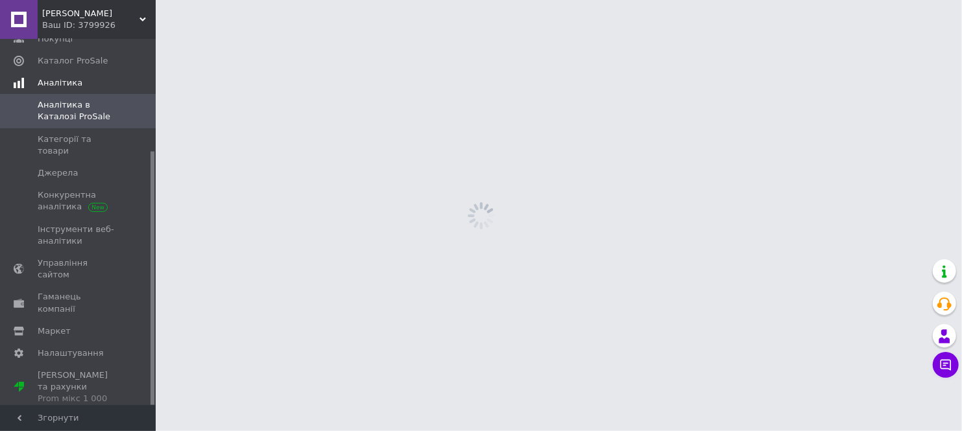
scroll to position [161, 0]
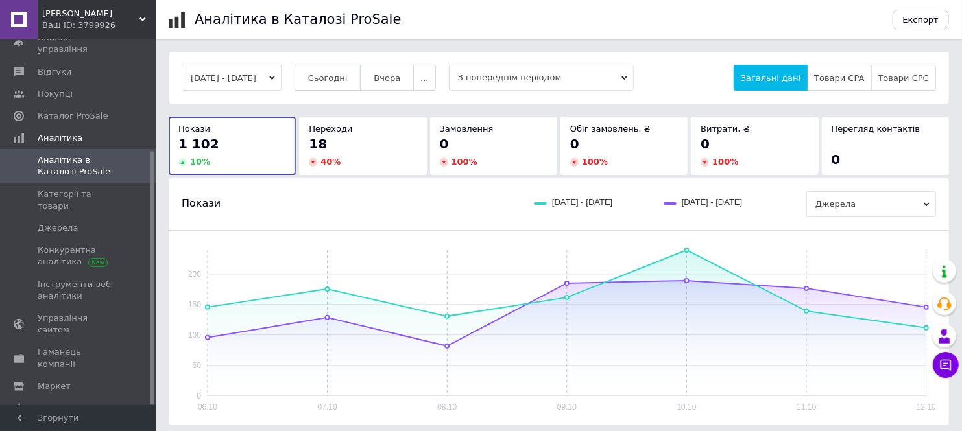
click at [344, 75] on span "Сьогодні" at bounding box center [328, 78] width 40 height 10
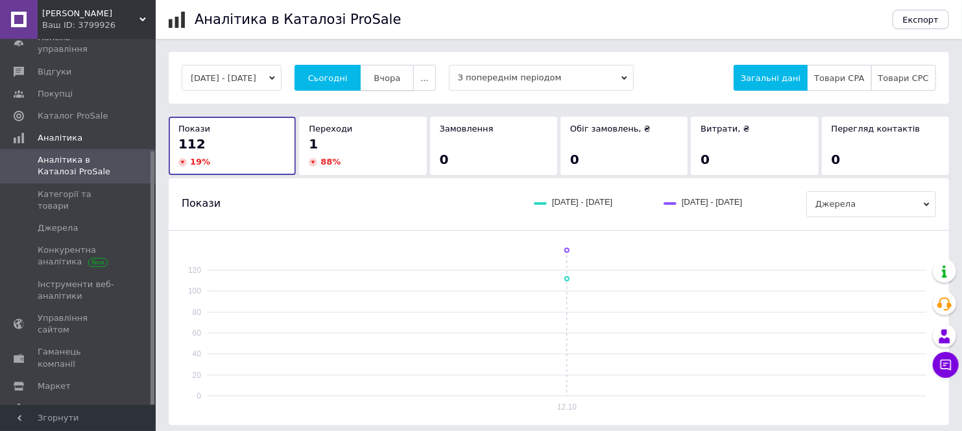
click at [400, 75] on span "Вчора" at bounding box center [387, 78] width 27 height 10
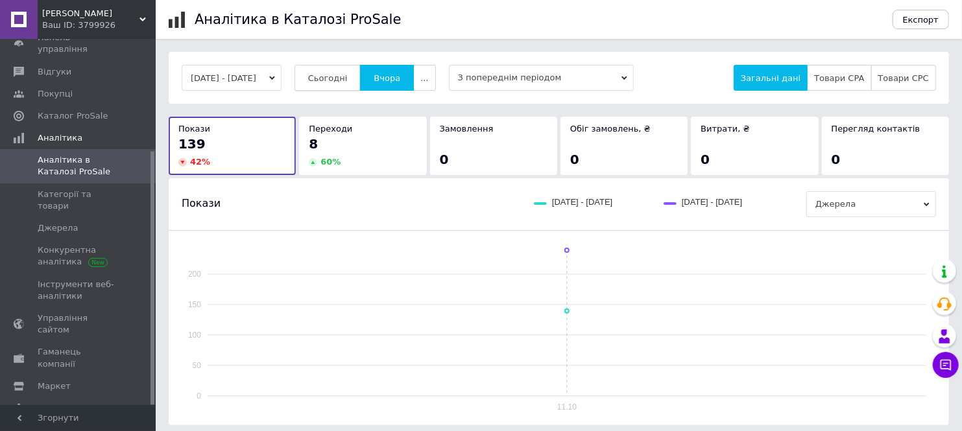
click at [342, 82] on span "Сьогодні" at bounding box center [328, 78] width 40 height 10
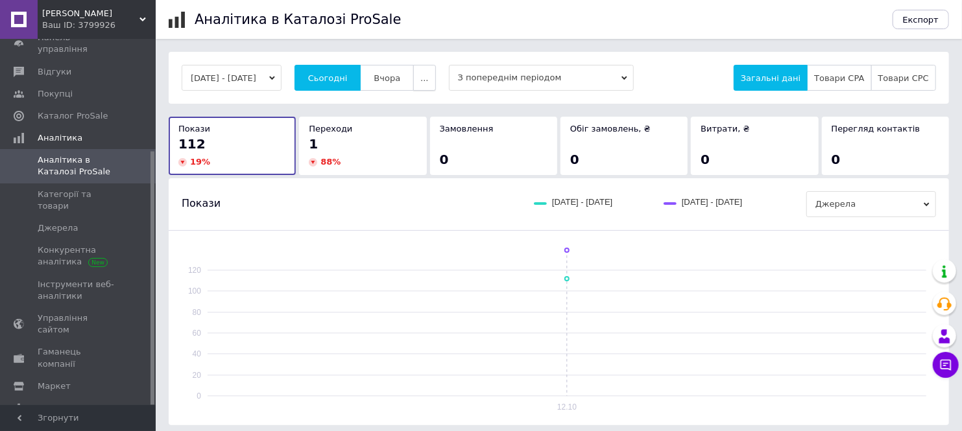
click at [435, 78] on button "..." at bounding box center [424, 78] width 22 height 26
click at [411, 104] on span "Місяць" at bounding box center [399, 104] width 30 height 10
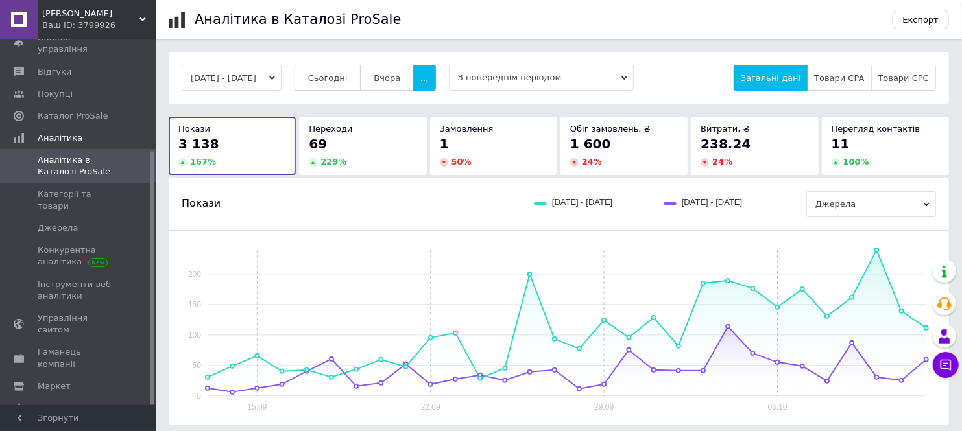
click at [348, 75] on span "Сьогодні" at bounding box center [328, 78] width 40 height 10
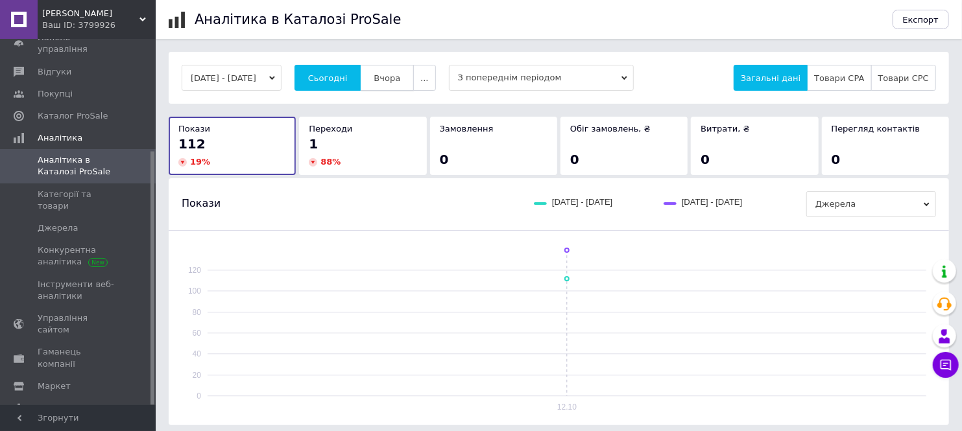
click at [400, 78] on span "Вчора" at bounding box center [387, 78] width 27 height 10
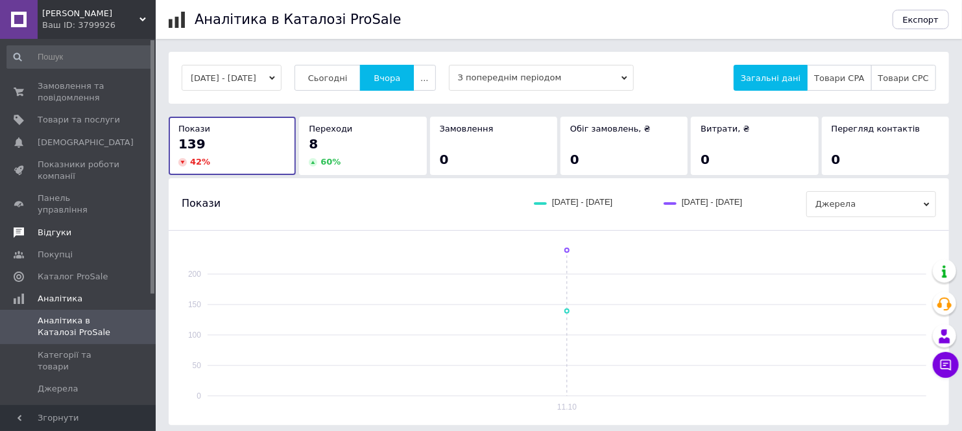
click at [62, 227] on span "Відгуки" at bounding box center [55, 233] width 34 height 12
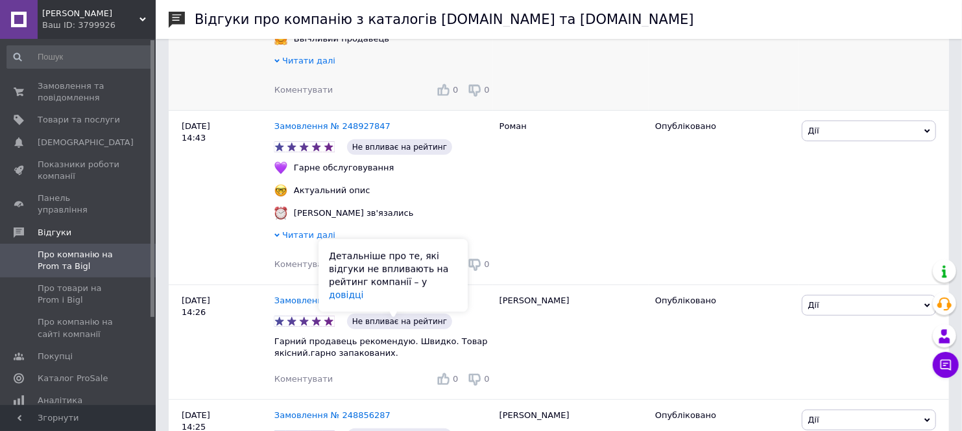
scroll to position [330, 0]
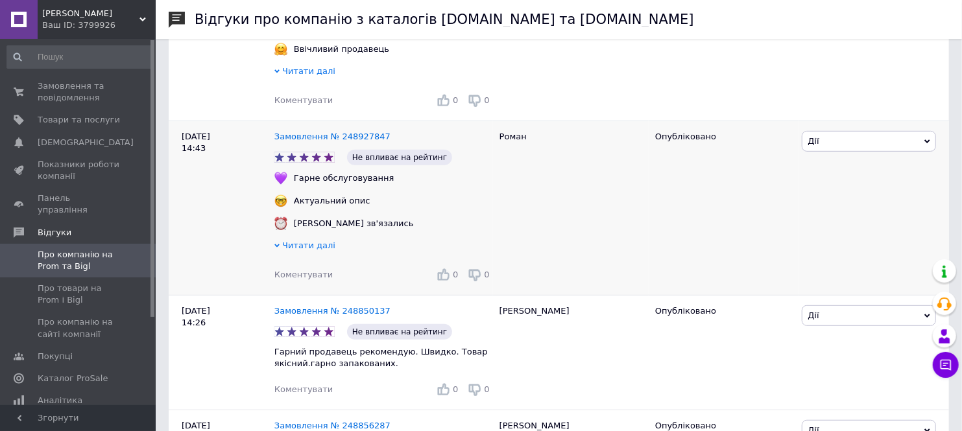
click at [302, 246] on span "Читати далі" at bounding box center [308, 246] width 53 height 10
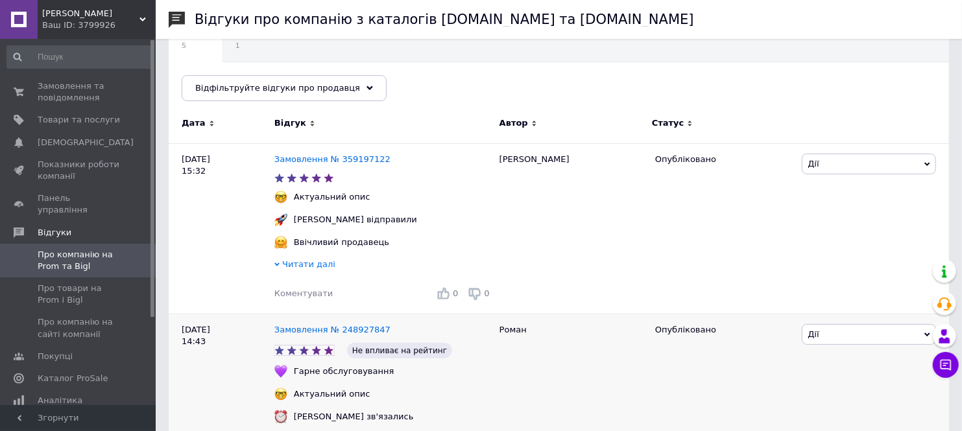
scroll to position [114, 0]
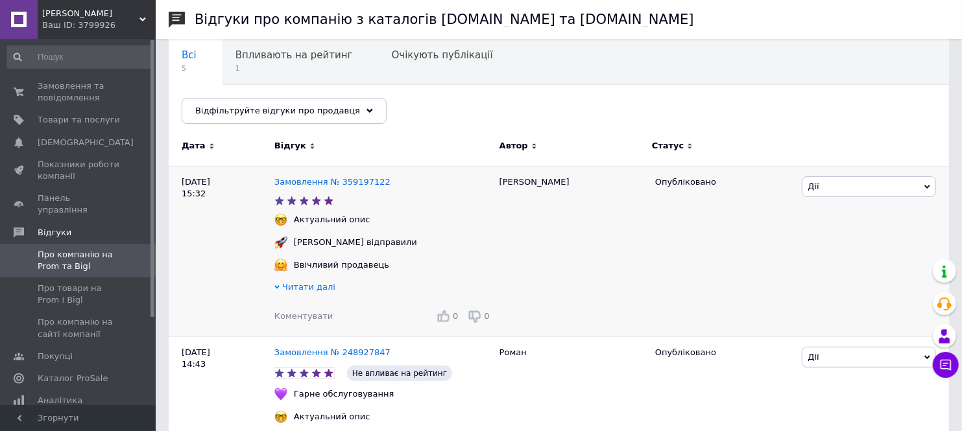
click at [301, 292] on span "Читати далі" at bounding box center [308, 287] width 53 height 10
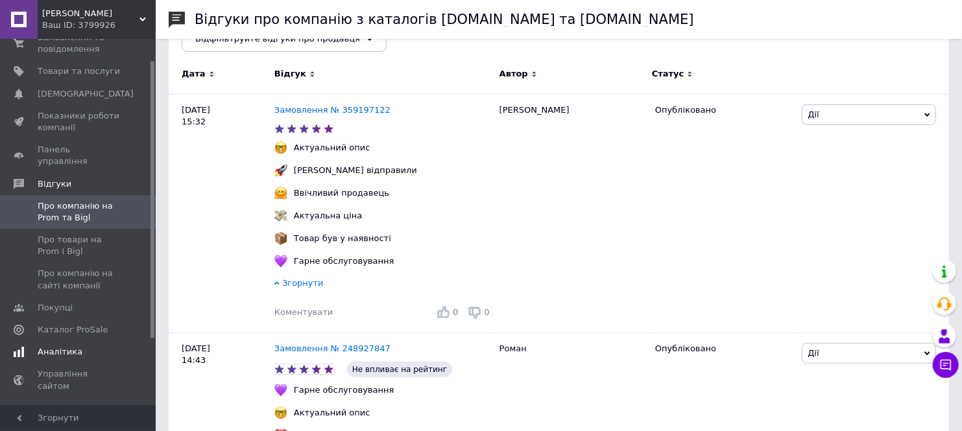
scroll to position [72, 0]
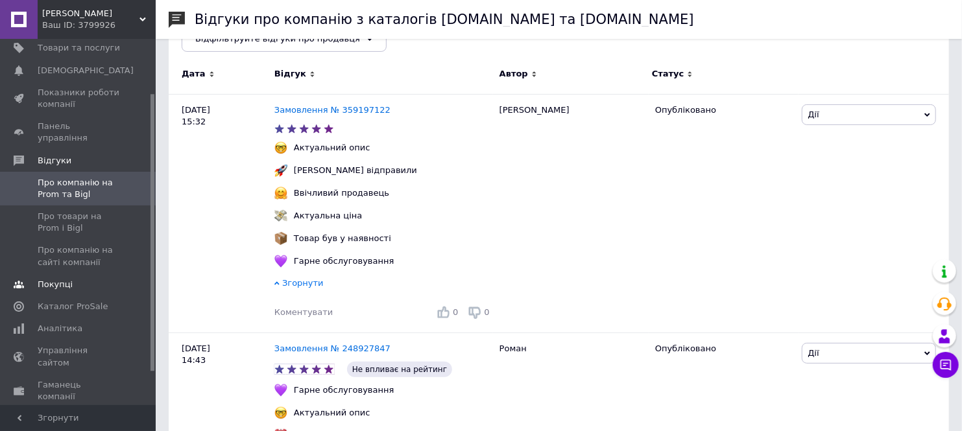
click at [60, 279] on span "Покупці" at bounding box center [55, 285] width 35 height 12
